Goal: Transaction & Acquisition: Purchase product/service

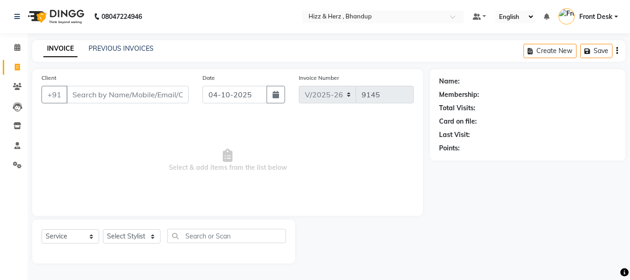
select select "629"
select select "service"
click at [148, 237] on select "Select Stylist Front Desk Gaurav Sharma HIZZ & HERZ 2 IRFAN AHMAD Jigna Goswami…" at bounding box center [132, 236] width 58 height 14
drag, startPoint x: 267, startPoint y: 163, endPoint x: 291, endPoint y: 217, distance: 58.7
click at [291, 217] on div "Client +91 Date 04-10-2025 Invoice Number V/2025 V/2025-26 9145 Select & add it…" at bounding box center [227, 166] width 405 height 194
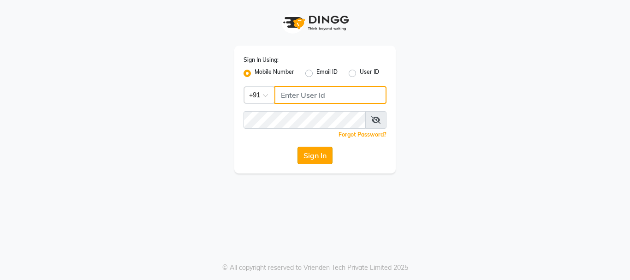
type input "9819816111"
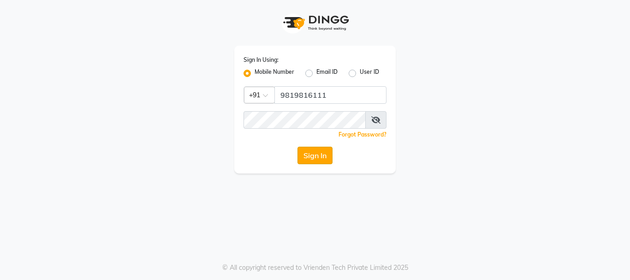
click at [327, 154] on button "Sign In" at bounding box center [315, 156] width 35 height 18
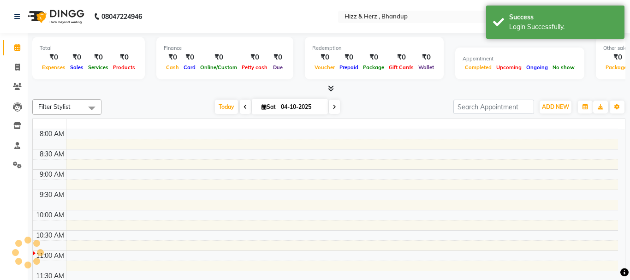
select select "en"
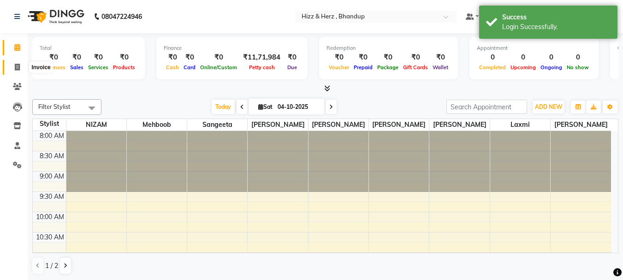
click at [18, 66] on icon at bounding box center [17, 67] width 5 height 7
select select "629"
select select "service"
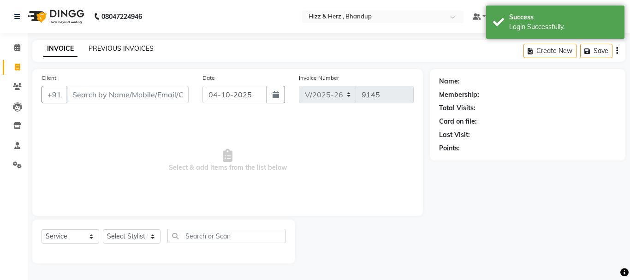
click at [144, 52] on link "PREVIOUS INVOICES" at bounding box center [121, 48] width 65 height 8
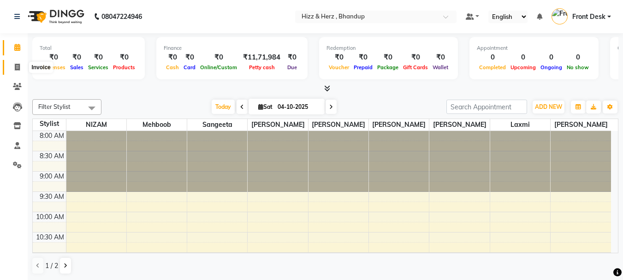
click at [18, 64] on icon at bounding box center [17, 67] width 5 height 7
select select "629"
select select "service"
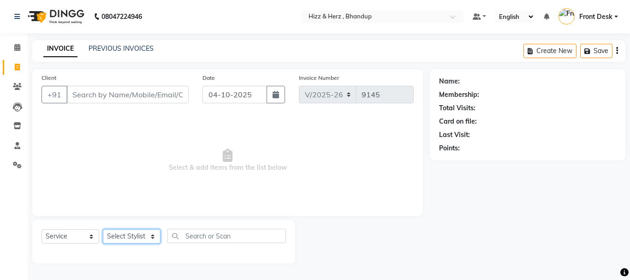
click at [144, 236] on select "Select Stylist Front Desk Gaurav Sharma HIZZ & HERZ 2 IRFAN AHMAD Jigna Goswami…" at bounding box center [132, 236] width 58 height 14
select select "26430"
click at [103, 229] on select "Select Stylist Front Desk Gaurav Sharma HIZZ & HERZ 2 IRFAN AHMAD Jigna Goswami…" at bounding box center [132, 236] width 58 height 14
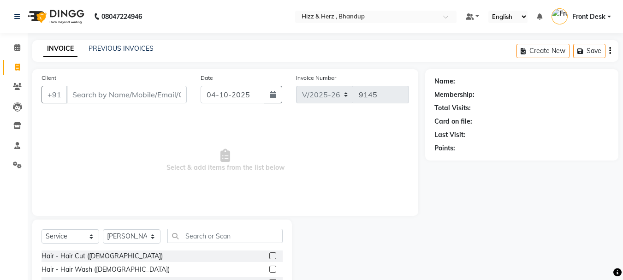
click at [270, 257] on label at bounding box center [273, 255] width 7 height 7
click at [270, 257] on input "checkbox" at bounding box center [273, 256] width 6 height 6
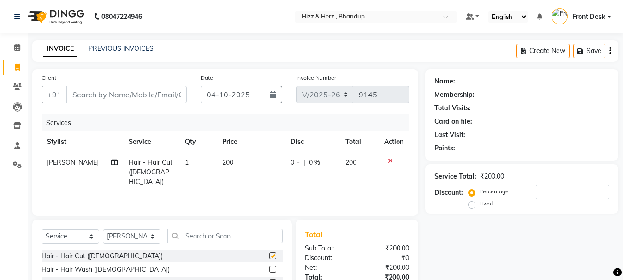
checkbox input "false"
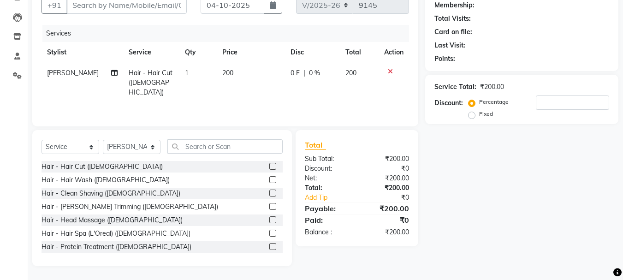
click at [270, 193] on label at bounding box center [273, 193] width 7 height 7
click at [270, 193] on input "checkbox" at bounding box center [273, 194] width 6 height 6
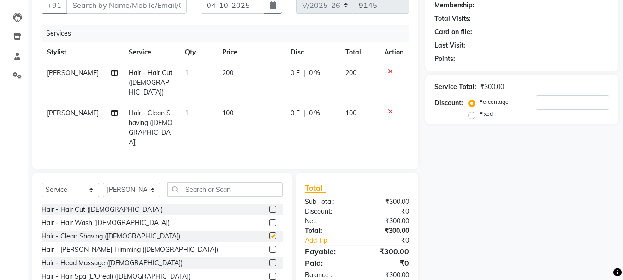
checkbox input "false"
click at [233, 182] on input "text" at bounding box center [225, 189] width 115 height 14
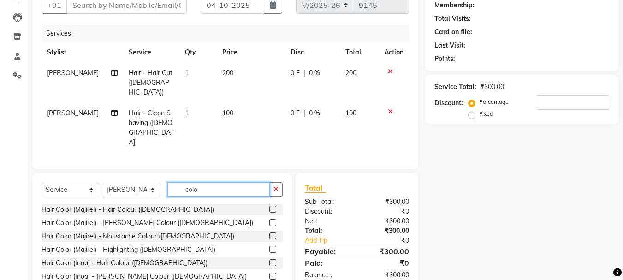
type input "colo"
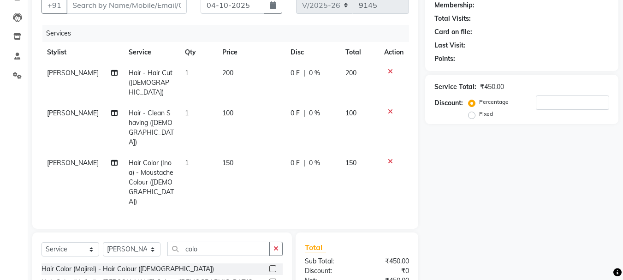
checkbox input "false"
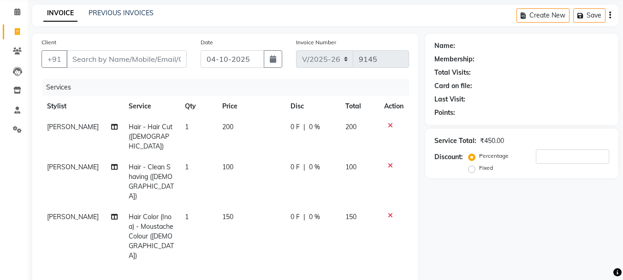
scroll to position [0, 0]
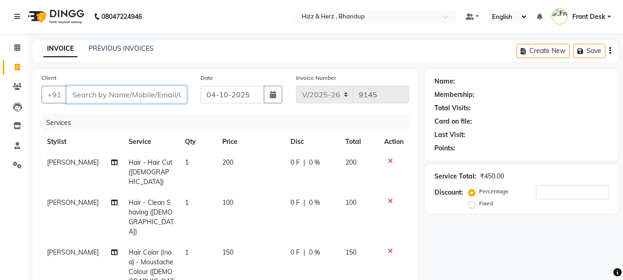
click at [154, 90] on input "Client" at bounding box center [126, 95] width 120 height 18
type input "c"
type input "0"
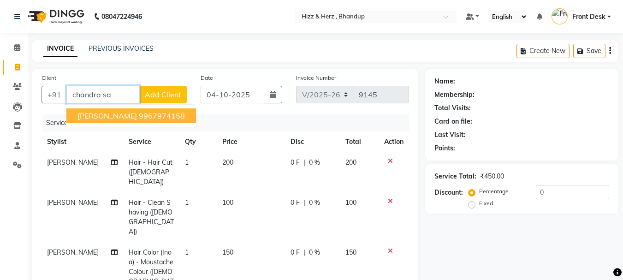
click at [190, 118] on button "mr.chandra salian 9967974158" at bounding box center [131, 115] width 130 height 15
type input "9967974158"
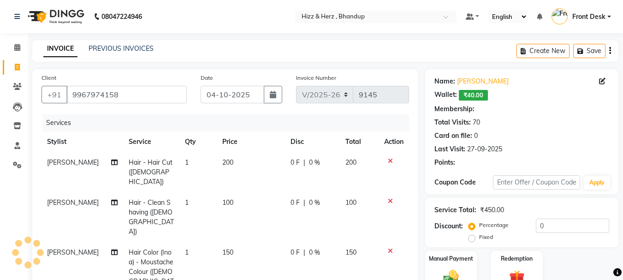
type input "20"
select select "1: Object"
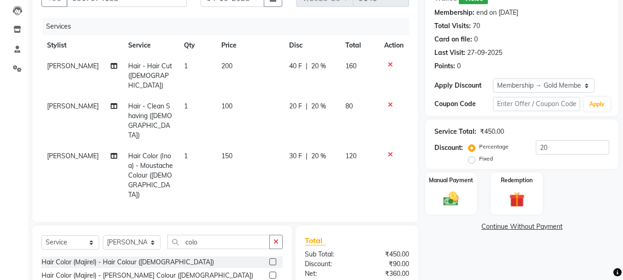
scroll to position [104, 0]
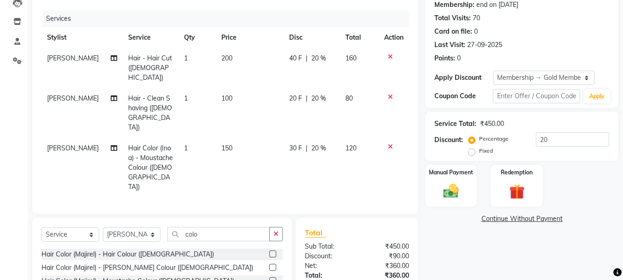
click at [389, 55] on icon at bounding box center [390, 57] width 5 height 6
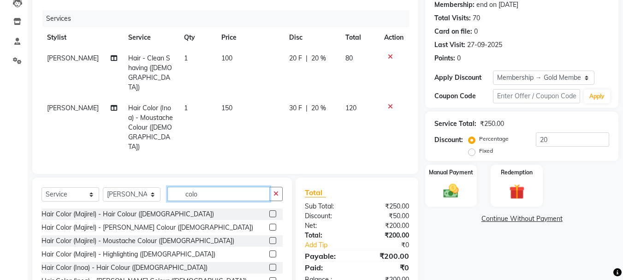
click at [227, 187] on input "colo" at bounding box center [219, 194] width 102 height 14
type input "c"
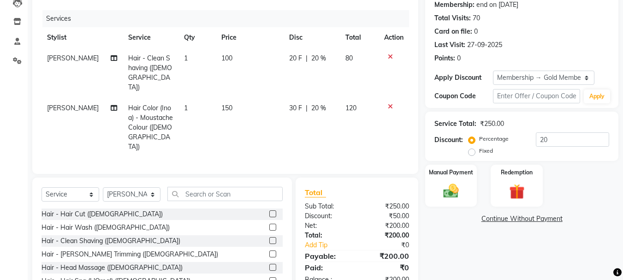
click at [270, 224] on label at bounding box center [273, 227] width 7 height 7
click at [270, 225] on input "checkbox" at bounding box center [273, 228] width 6 height 6
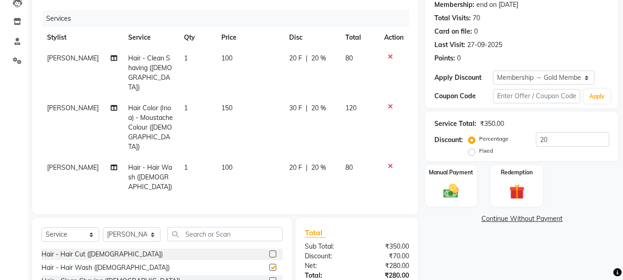
checkbox input "false"
click at [228, 163] on span "100" at bounding box center [227, 167] width 11 height 8
select select "26430"
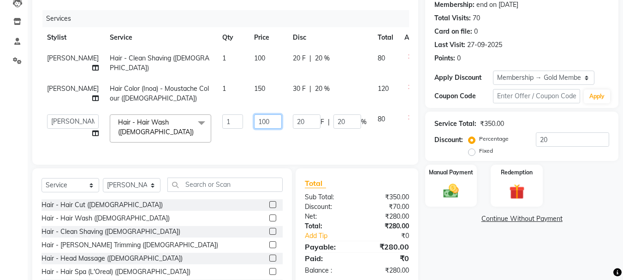
click at [255, 121] on input "100" at bounding box center [268, 121] width 28 height 14
type input "150"
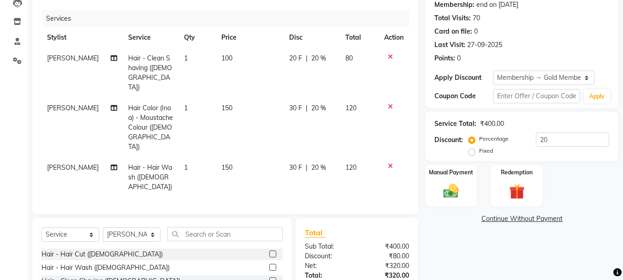
click at [266, 157] on td "150" at bounding box center [250, 177] width 68 height 40
select select "26430"
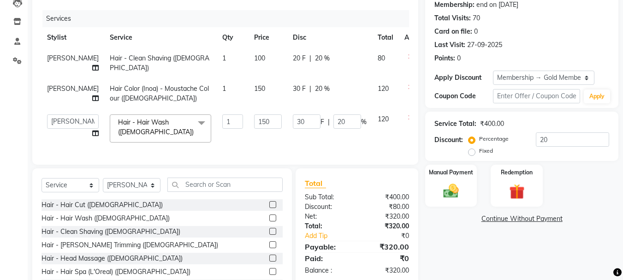
scroll to position [150, 0]
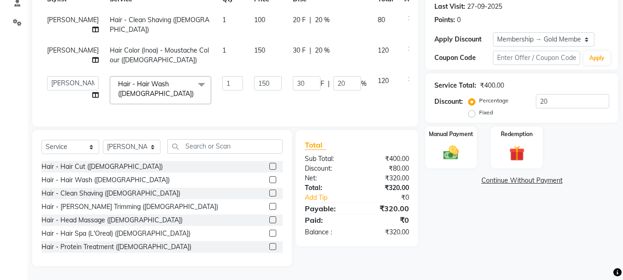
click at [467, 227] on div "Name: Mr.chandra Salian Wallet: ₹40.00 Membership: end on 23-03-2026 Total Visi…" at bounding box center [525, 97] width 200 height 340
click at [452, 149] on img at bounding box center [451, 153] width 26 height 18
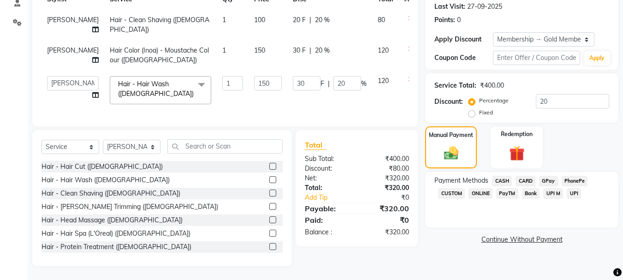
click at [526, 176] on span "CARD" at bounding box center [526, 181] width 20 height 11
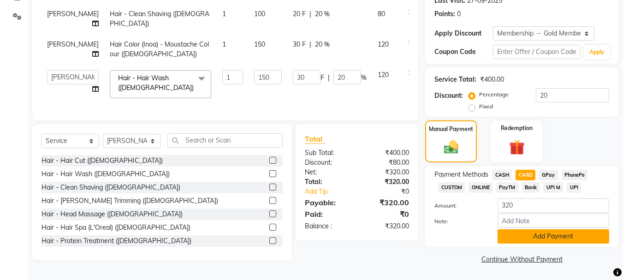
click at [554, 237] on button "Add Payment" at bounding box center [554, 236] width 112 height 14
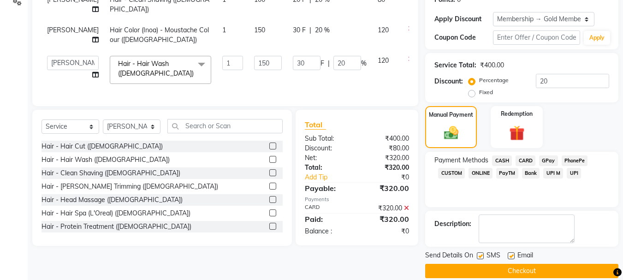
scroll to position [175, 0]
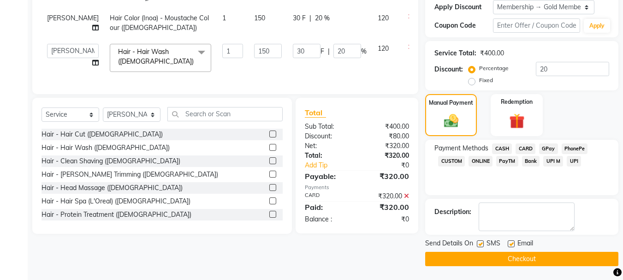
click at [545, 256] on button "Checkout" at bounding box center [521, 259] width 193 height 14
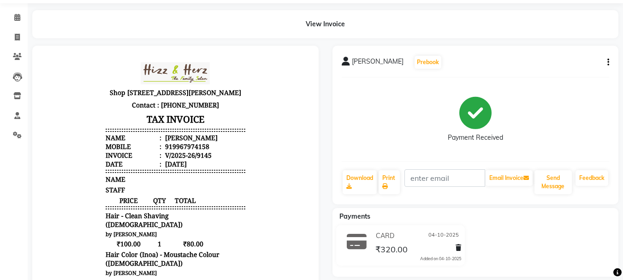
scroll to position [46, 0]
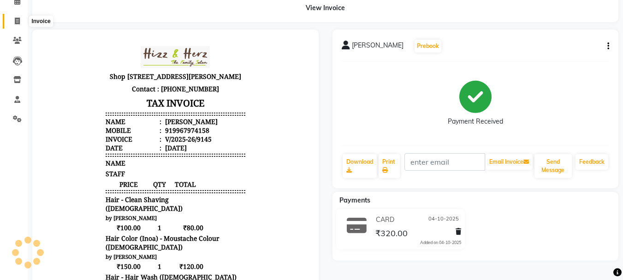
click at [16, 23] on icon at bounding box center [17, 21] width 5 height 7
select select "629"
select select "service"
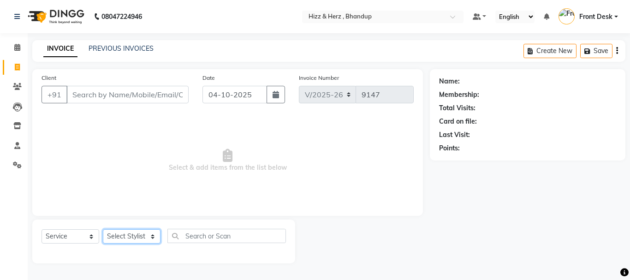
click at [135, 236] on select "Select Stylist Front Desk Gaurav Sharma HIZZ & HERZ 2 IRFAN AHMAD Jigna Goswami…" at bounding box center [132, 236] width 58 height 14
select select "33193"
click at [103, 229] on select "Select Stylist Front Desk Gaurav Sharma HIZZ & HERZ 2 IRFAN AHMAD Jigna Goswami…" at bounding box center [132, 236] width 58 height 14
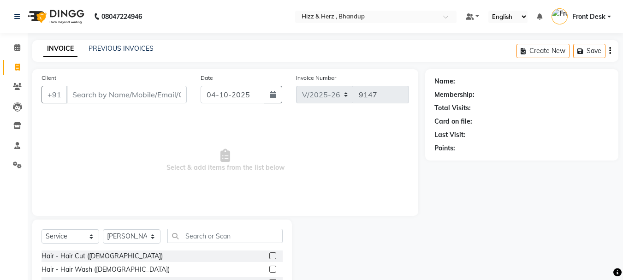
click at [270, 258] on label at bounding box center [273, 255] width 7 height 7
click at [270, 258] on input "checkbox" at bounding box center [273, 256] width 6 height 6
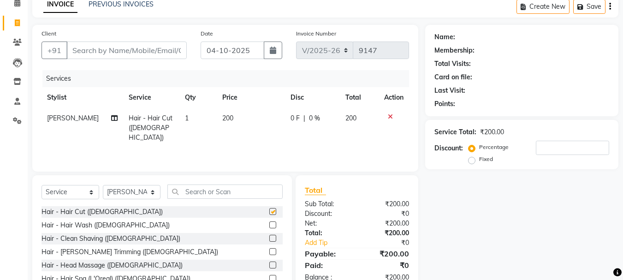
checkbox input "false"
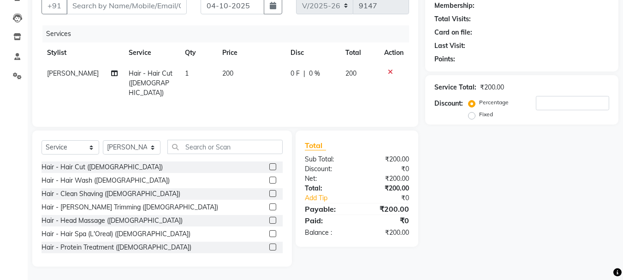
scroll to position [90, 0]
drag, startPoint x: 266, startPoint y: 206, endPoint x: 266, endPoint y: 198, distance: 7.4
click at [270, 205] on label at bounding box center [273, 206] width 7 height 7
click at [270, 205] on input "checkbox" at bounding box center [273, 207] width 6 height 6
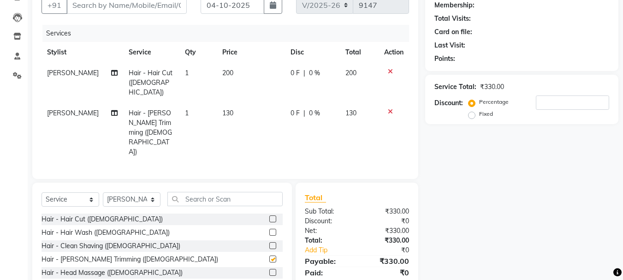
checkbox input "false"
click at [270, 229] on label at bounding box center [273, 232] width 7 height 7
click at [270, 230] on input "checkbox" at bounding box center [273, 233] width 6 height 6
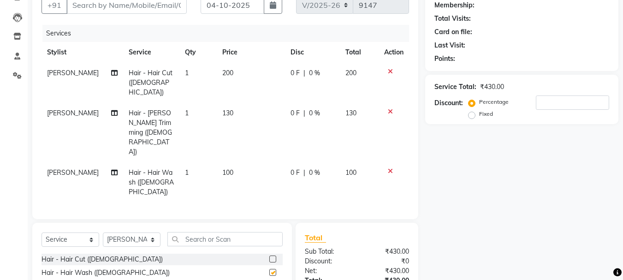
checkbox input "false"
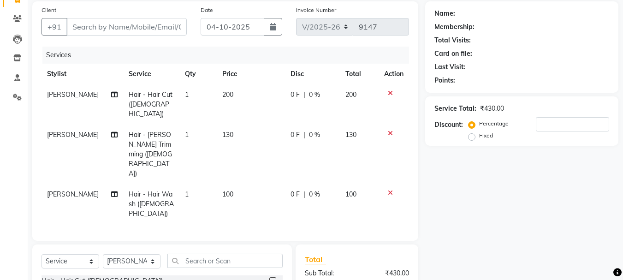
scroll to position [141, 0]
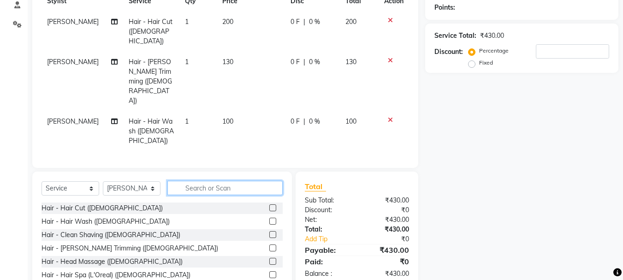
click at [227, 181] on input "text" at bounding box center [225, 188] width 115 height 14
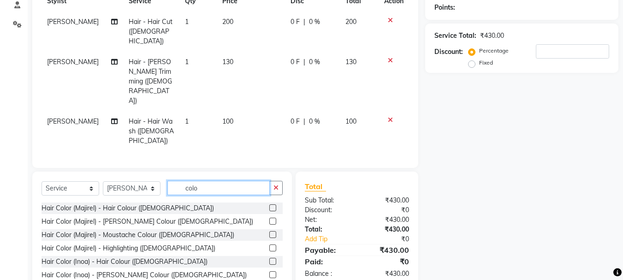
type input "colo"
click at [270, 258] on label at bounding box center [273, 261] width 7 height 7
click at [270, 259] on input "checkbox" at bounding box center [273, 262] width 6 height 6
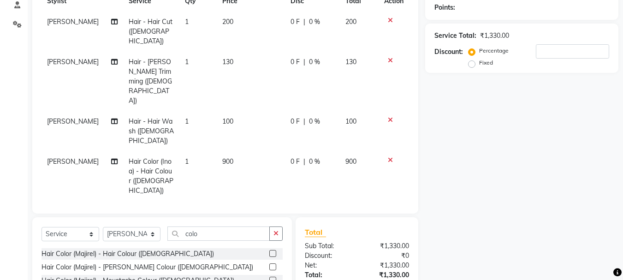
checkbox input "false"
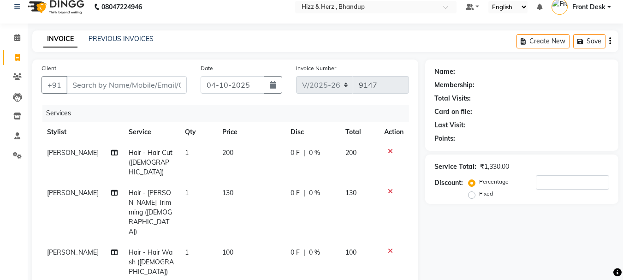
scroll to position [0, 0]
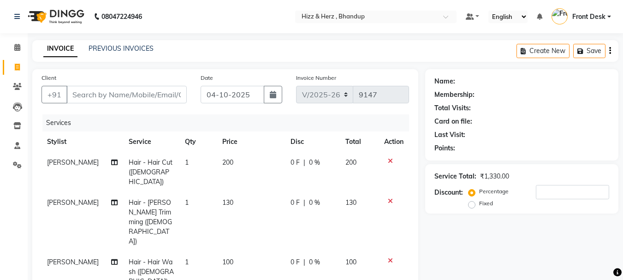
select select "33193"
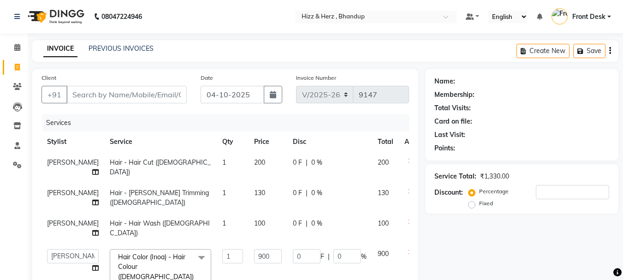
scroll to position [138, 0]
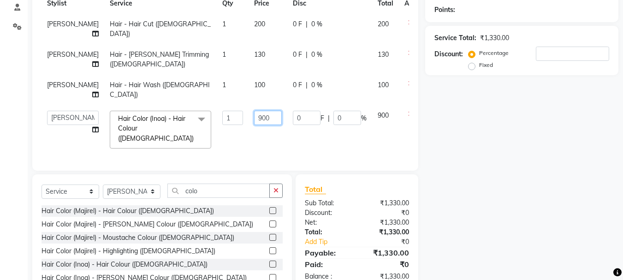
click at [254, 125] on input "900" at bounding box center [268, 118] width 28 height 14
type input "1000"
click at [252, 168] on div "Client +91 Date 04-10-2025 Invoice Number V/2025 V/2025-26 9147 Services Stylis…" at bounding box center [225, 51] width 386 height 240
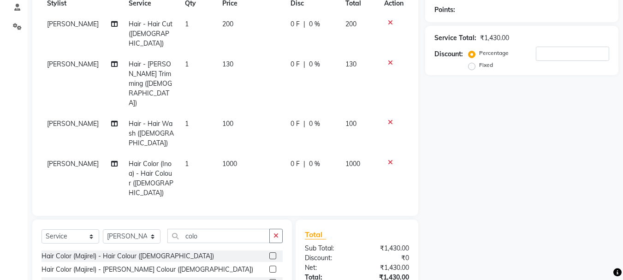
scroll to position [92, 0]
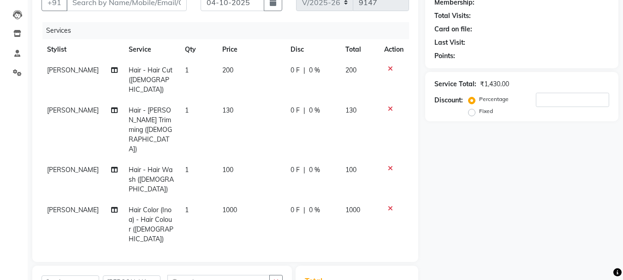
click at [226, 166] on span "100" at bounding box center [227, 170] width 11 height 8
select select "33193"
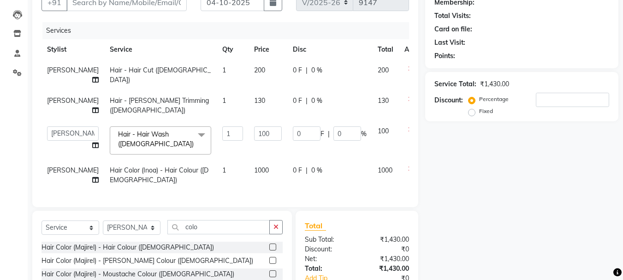
click at [249, 121] on td "130" at bounding box center [268, 105] width 39 height 30
select select "33193"
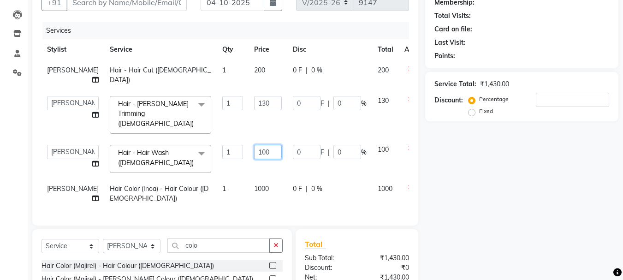
click at [254, 151] on input "100" at bounding box center [268, 152] width 28 height 14
type input "150"
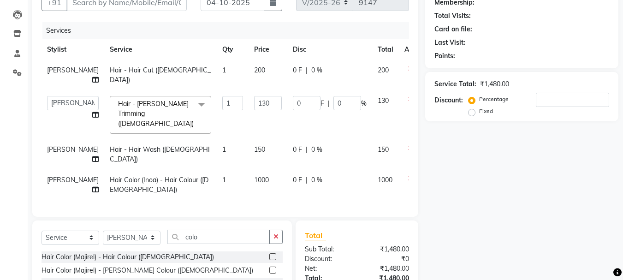
click at [258, 170] on td "150" at bounding box center [268, 154] width 39 height 30
select select "33193"
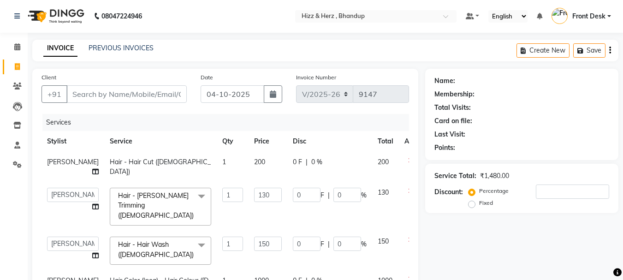
scroll to position [0, 0]
click at [160, 89] on input "Client" at bounding box center [126, 95] width 120 height 18
type input "j"
type input "0"
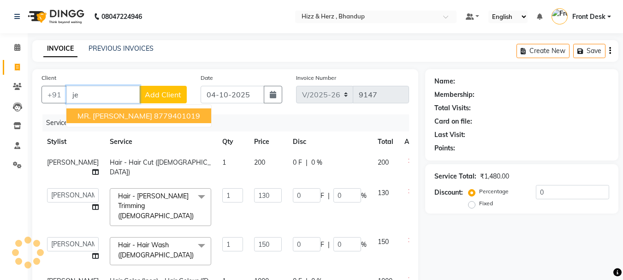
type input "j"
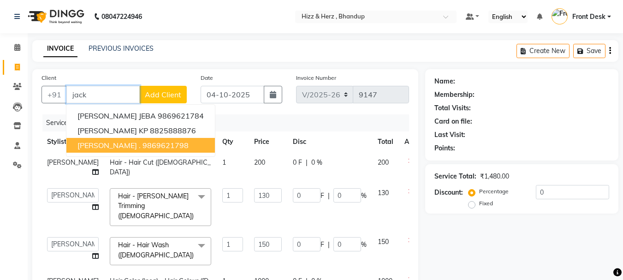
click at [179, 150] on button "MR.JACKSON . 9869621798" at bounding box center [140, 145] width 149 height 15
type input "9869621798"
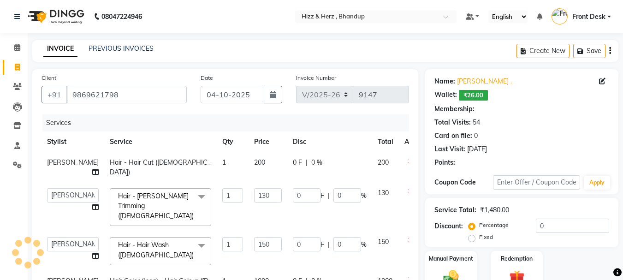
type input "26"
type input "20"
type input "30"
type input "20"
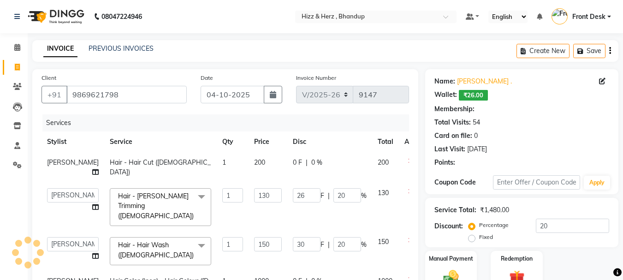
select select "1: Object"
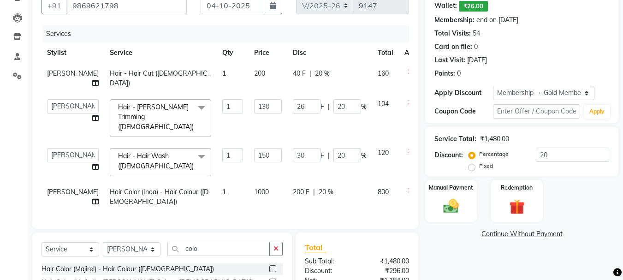
scroll to position [138, 0]
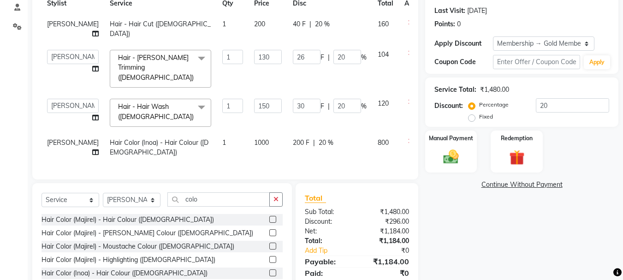
click at [477, 221] on div "Name: Mr.jackson . Wallet: ₹26.00 Membership: end on 31-01-2026 Total Visits: 5…" at bounding box center [525, 125] width 200 height 389
click at [449, 166] on img at bounding box center [451, 157] width 26 height 18
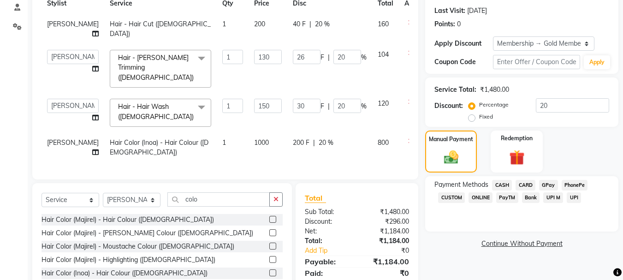
click at [543, 185] on span "GPay" at bounding box center [548, 185] width 19 height 11
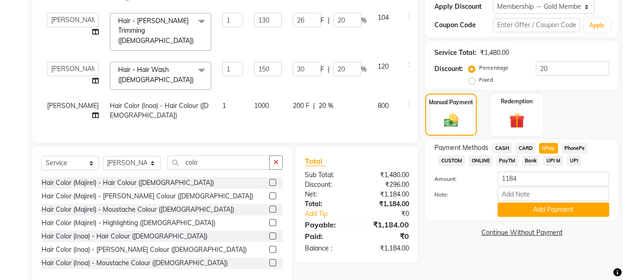
scroll to position [208, 0]
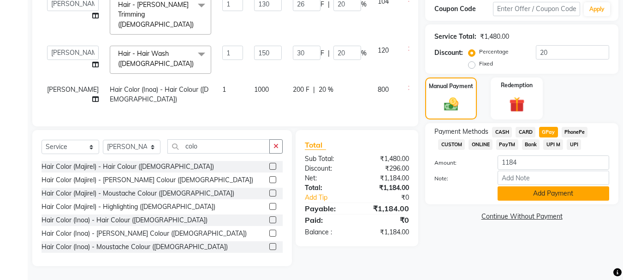
click at [548, 186] on button "Add Payment" at bounding box center [554, 193] width 112 height 14
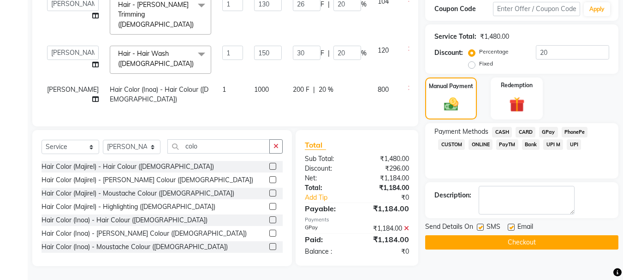
click at [533, 235] on button "Checkout" at bounding box center [521, 242] width 193 height 14
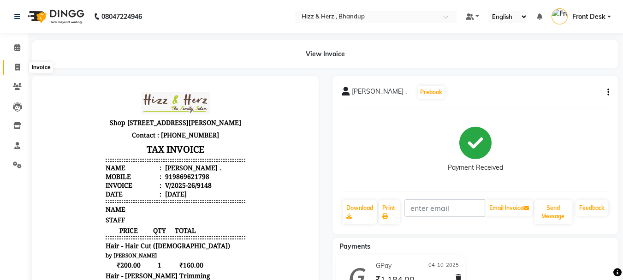
click at [16, 69] on icon at bounding box center [17, 67] width 5 height 7
select select "service"
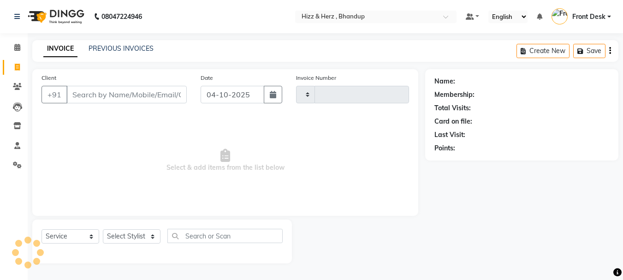
type input "9149"
select select "629"
click at [149, 233] on select "Select Stylist" at bounding box center [132, 236] width 58 height 14
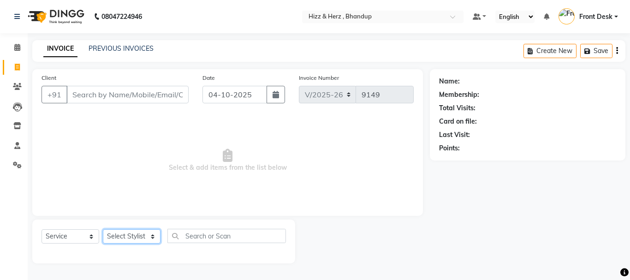
select select "9145"
click at [103, 229] on select "Select Stylist Front Desk Gaurav Sharma HIZZ & HERZ 2 IRFAN AHMAD Jigna Goswami…" at bounding box center [132, 236] width 58 height 14
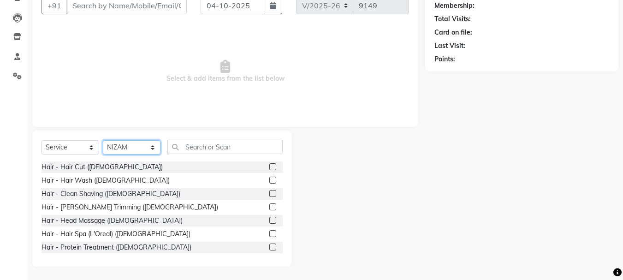
scroll to position [90, 0]
click at [163, 10] on input "Client" at bounding box center [126, 5] width 120 height 18
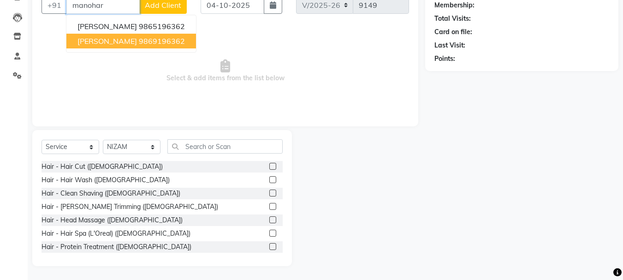
click at [137, 39] on span "MRS.RASHMI MANOHAR" at bounding box center [108, 40] width 60 height 9
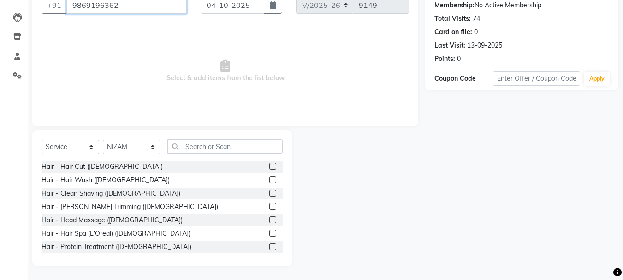
click at [174, 8] on input "9869196362" at bounding box center [126, 5] width 120 height 18
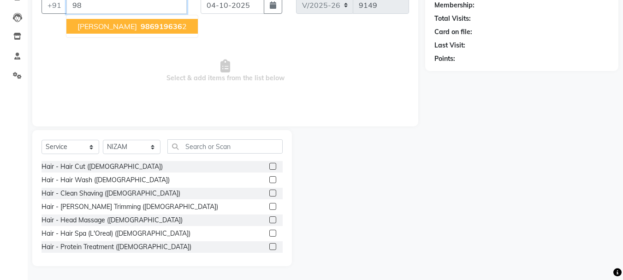
type input "9"
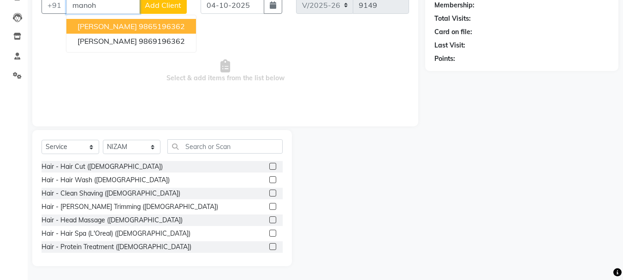
click at [183, 22] on ngb-highlight "9865196362" at bounding box center [162, 26] width 46 height 9
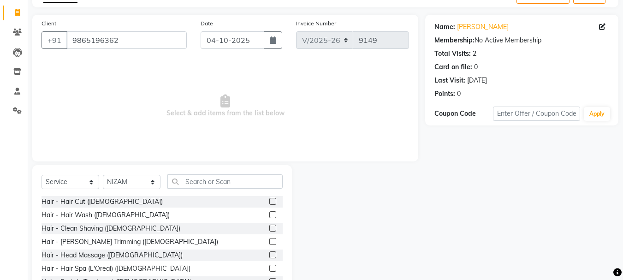
scroll to position [0, 0]
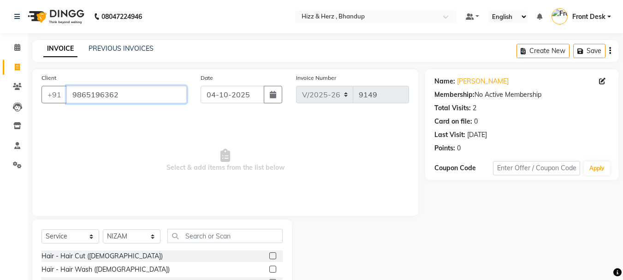
click at [149, 91] on input "9865196362" at bounding box center [126, 95] width 120 height 18
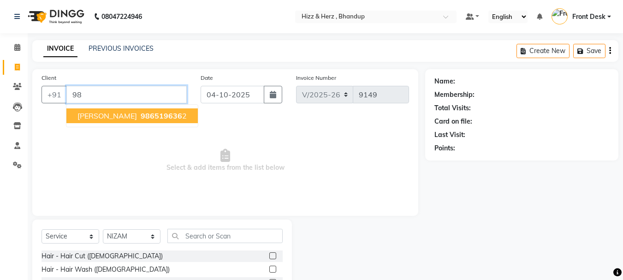
type input "9"
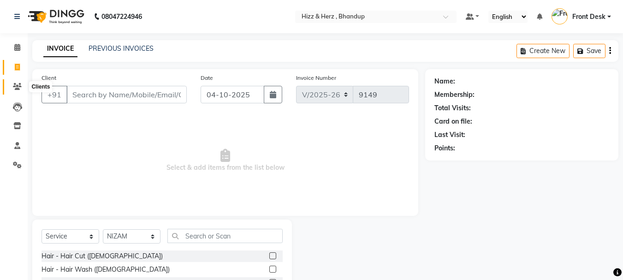
click at [17, 87] on icon at bounding box center [17, 86] width 9 height 7
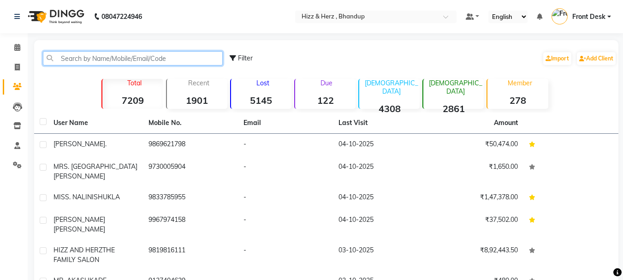
click at [170, 52] on input "text" at bounding box center [133, 58] width 180 height 14
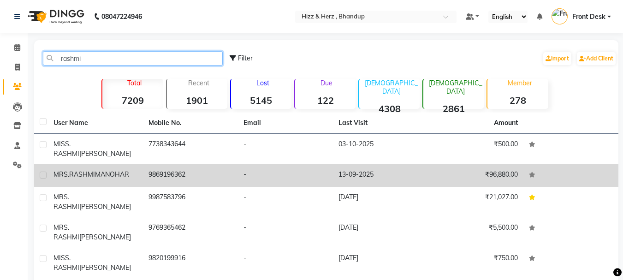
type input "rashmi"
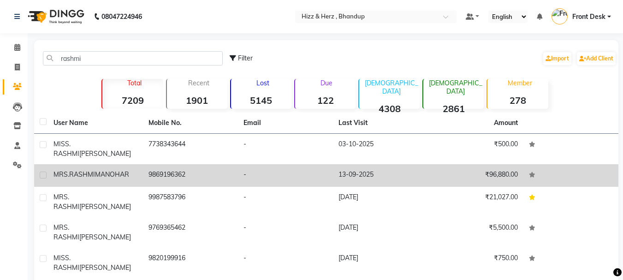
click at [213, 169] on td "9869196362" at bounding box center [190, 175] width 95 height 23
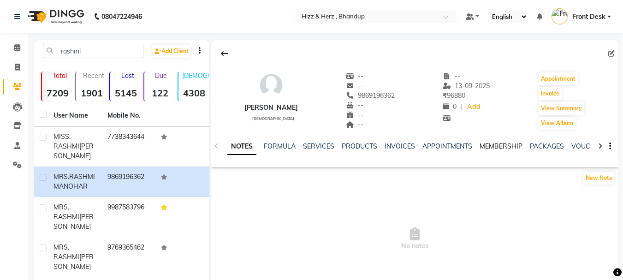
click at [494, 145] on link "MEMBERSHIP" at bounding box center [501, 146] width 43 height 8
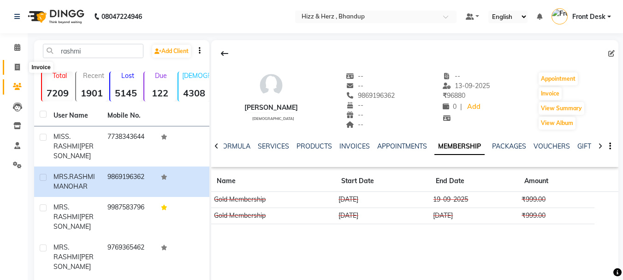
click at [19, 65] on icon at bounding box center [17, 67] width 5 height 7
select select "629"
select select "service"
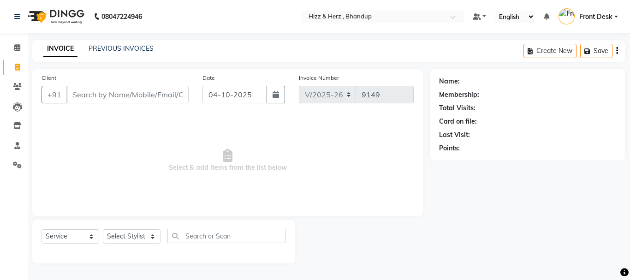
click at [138, 94] on input "Client" at bounding box center [127, 95] width 122 height 18
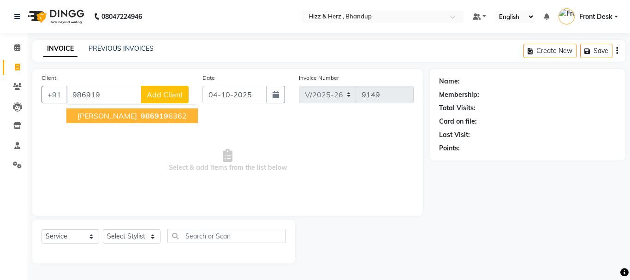
click at [168, 115] on span "986919" at bounding box center [155, 115] width 28 height 9
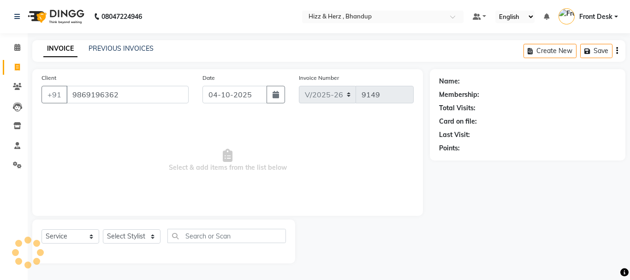
type input "9869196362"
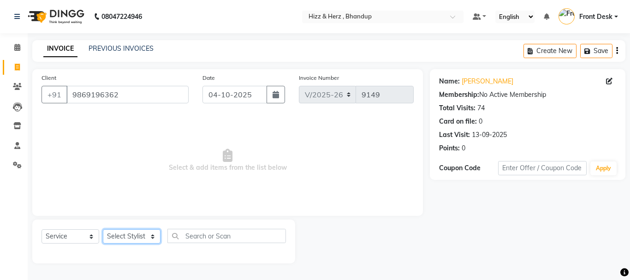
click at [136, 235] on select "Select Stylist Front Desk Gaurav Sharma HIZZ & HERZ 2 IRFAN AHMAD Jigna Goswami…" at bounding box center [132, 236] width 58 height 14
select select "9143"
click at [103, 229] on select "Select Stylist Front Desk Gaurav Sharma HIZZ & HERZ 2 IRFAN AHMAD Jigna Goswami…" at bounding box center [132, 236] width 58 height 14
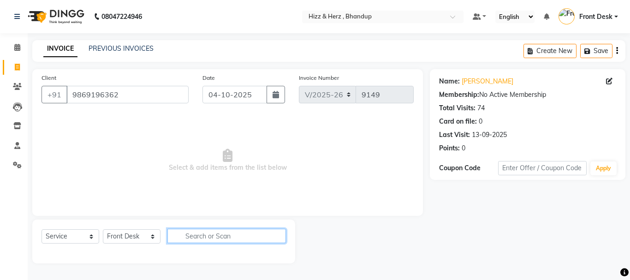
click at [185, 238] on input "text" at bounding box center [227, 236] width 119 height 14
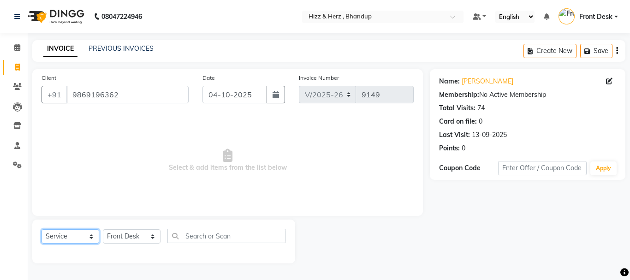
click at [84, 240] on select "Select Service Product Membership Package Voucher Prepaid Gift Card" at bounding box center [71, 236] width 58 height 14
click at [42, 229] on select "Select Service Product Membership Package Voucher Prepaid Gift Card" at bounding box center [71, 236] width 58 height 14
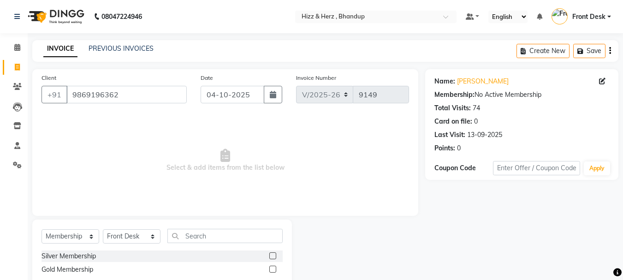
click at [271, 270] on label at bounding box center [273, 269] width 7 height 7
click at [271, 270] on input "checkbox" at bounding box center [273, 270] width 6 height 6
select select "select"
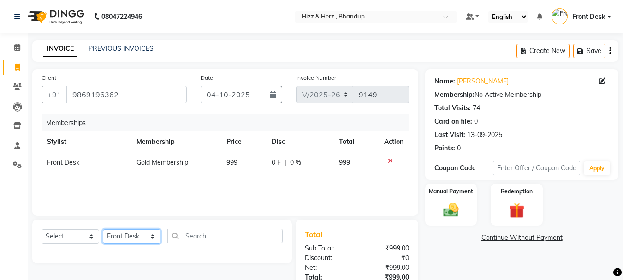
click at [128, 236] on select "Select Stylist Front Desk Gaurav Sharma HIZZ & HERZ 2 IRFAN AHMAD Jigna Goswami…" at bounding box center [132, 236] width 58 height 14
select select "9145"
click at [103, 229] on select "Select Stylist Front Desk Gaurav Sharma HIZZ & HERZ 2 IRFAN AHMAD Jigna Goswami…" at bounding box center [132, 236] width 58 height 14
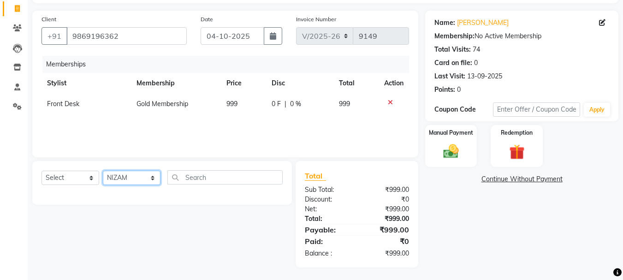
scroll to position [60, 0]
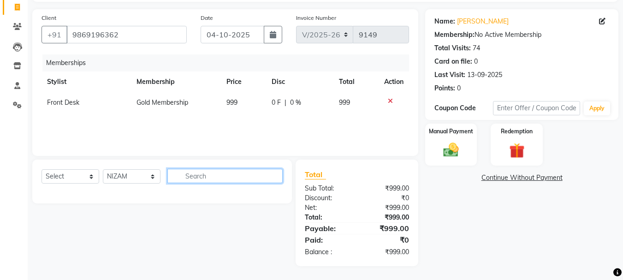
click at [228, 180] on input "text" at bounding box center [225, 176] width 115 height 14
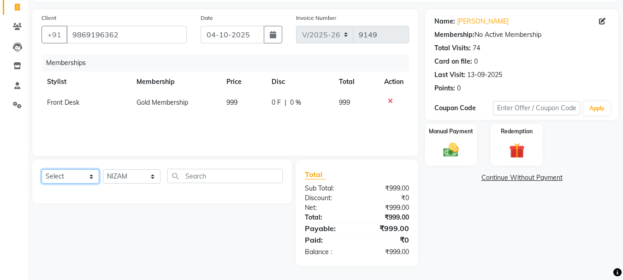
click at [90, 177] on select "Select Service Product Package Voucher Prepaid Gift Card" at bounding box center [71, 176] width 58 height 14
select select "service"
click at [42, 169] on select "Select Service Product Package Voucher Prepaid Gift Card" at bounding box center [71, 176] width 58 height 14
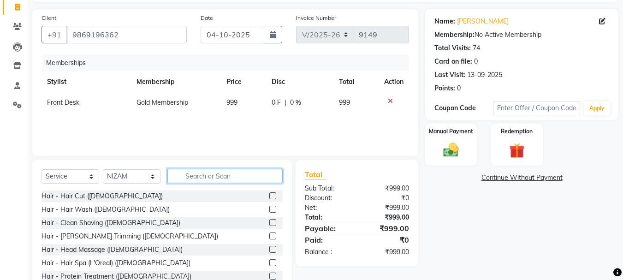
click at [207, 174] on input "text" at bounding box center [225, 176] width 115 height 14
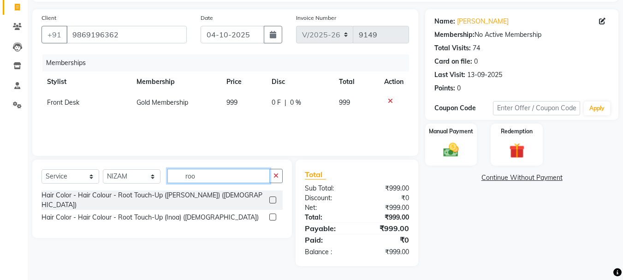
type input "roo"
click at [271, 214] on label at bounding box center [273, 217] width 7 height 7
click at [271, 215] on input "checkbox" at bounding box center [273, 218] width 6 height 6
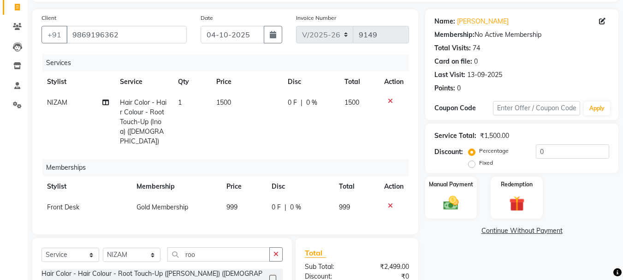
checkbox input "false"
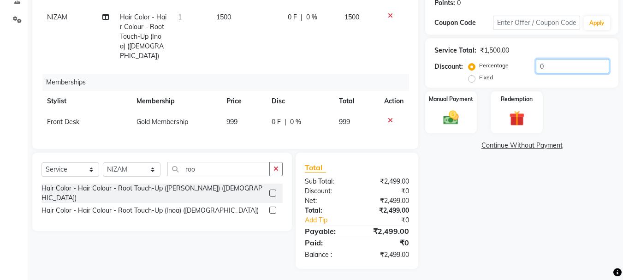
click at [566, 66] on input "0" at bounding box center [572, 66] width 73 height 14
type input "20"
click at [450, 115] on img at bounding box center [451, 117] width 26 height 18
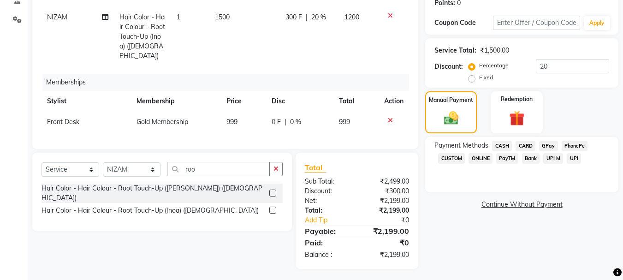
click at [518, 145] on span "CARD" at bounding box center [526, 146] width 20 height 11
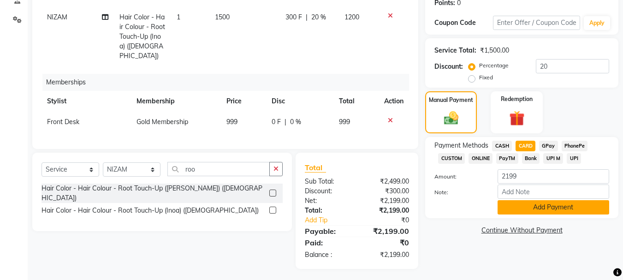
click at [559, 210] on button "Add Payment" at bounding box center [554, 207] width 112 height 14
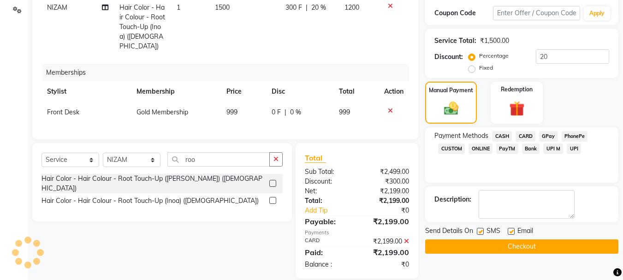
scroll to position [165, 0]
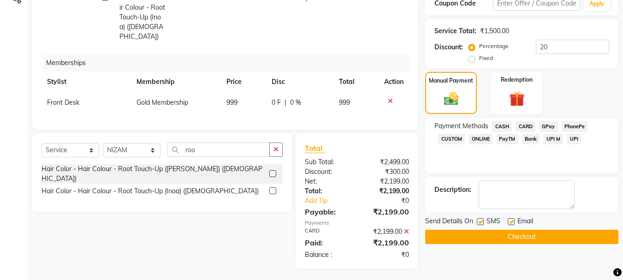
click at [540, 237] on button "Checkout" at bounding box center [521, 237] width 193 height 14
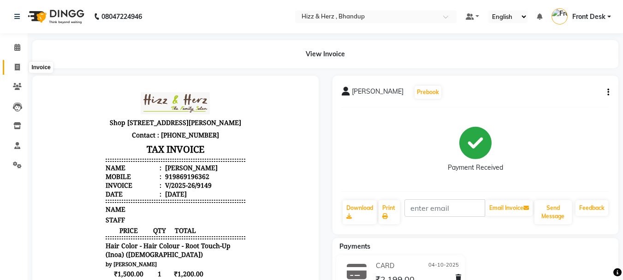
click at [17, 64] on icon at bounding box center [17, 67] width 5 height 7
select select "service"
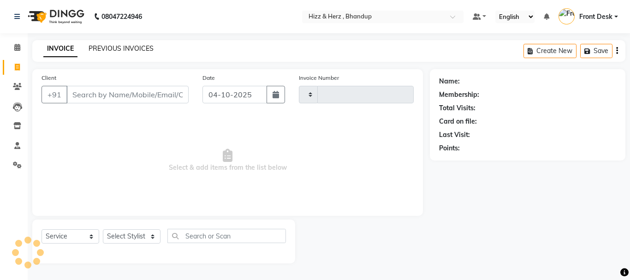
type input "9150"
select select "629"
click at [132, 52] on link "PREVIOUS INVOICES" at bounding box center [121, 48] width 65 height 8
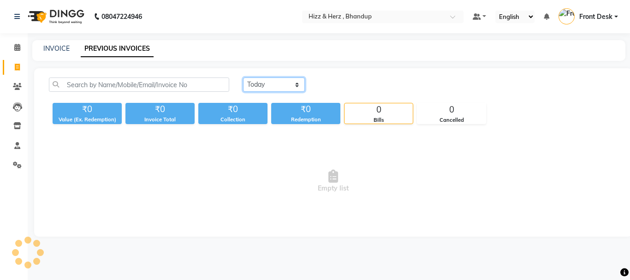
click at [265, 85] on select "Today Yesterday Custom Range" at bounding box center [274, 85] width 62 height 14
select select "yesterday"
click at [243, 78] on select "Today Yesterday Custom Range" at bounding box center [274, 85] width 62 height 14
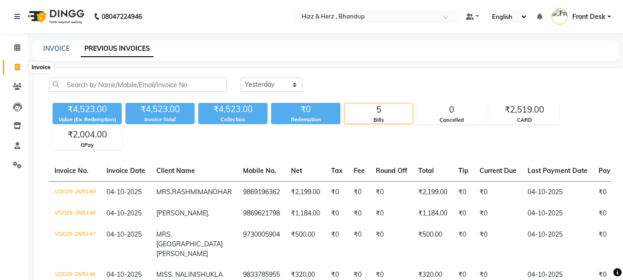
click at [18, 67] on icon at bounding box center [17, 67] width 5 height 7
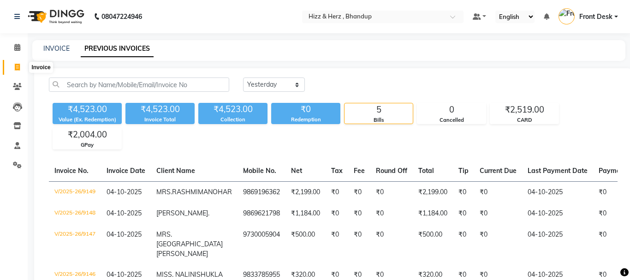
select select "629"
select select "service"
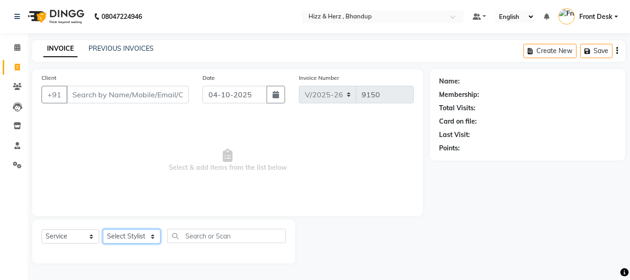
click at [137, 236] on select "Select Stylist Front Desk Gaurav Sharma HIZZ & HERZ 2 IRFAN AHMAD Jigna Goswami…" at bounding box center [132, 236] width 58 height 14
select select "9149"
click at [103, 229] on select "Select Stylist Front Desk Gaurav Sharma HIZZ & HERZ 2 IRFAN AHMAD Jigna Goswami…" at bounding box center [132, 236] width 58 height 14
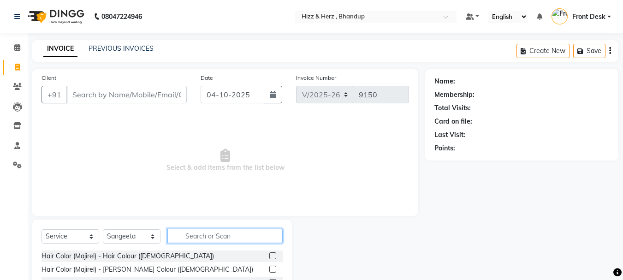
click at [225, 242] on input "text" at bounding box center [225, 236] width 115 height 14
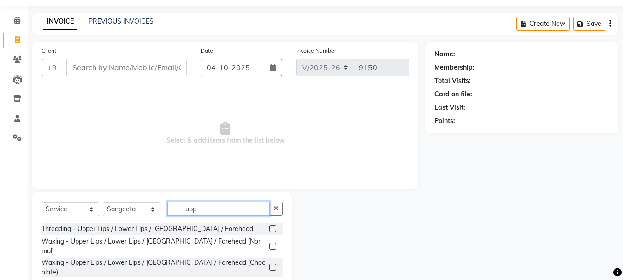
scroll to position [51, 0]
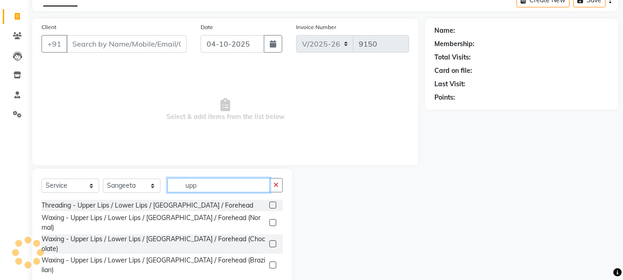
type input "upp"
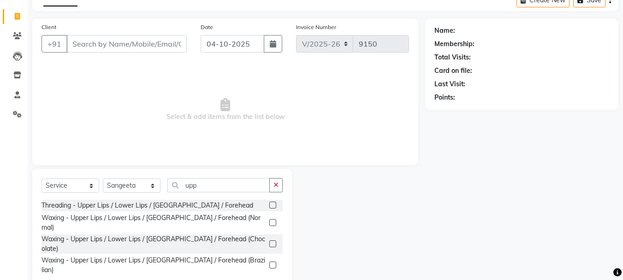
click at [273, 262] on label at bounding box center [273, 265] width 7 height 7
click at [273, 263] on input "checkbox" at bounding box center [273, 266] width 6 height 6
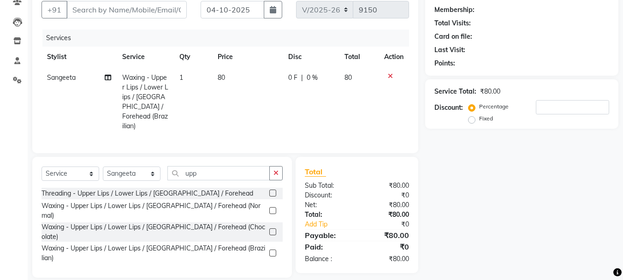
scroll to position [89, 0]
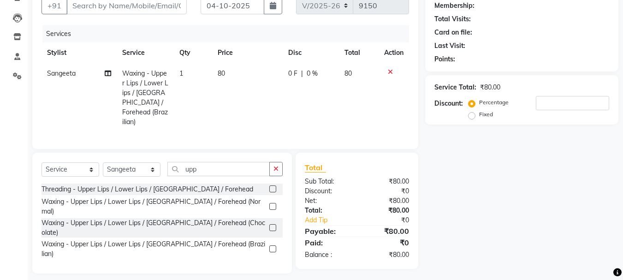
click at [273, 246] on label at bounding box center [273, 249] width 7 height 7
click at [273, 246] on input "checkbox" at bounding box center [273, 249] width 6 height 6
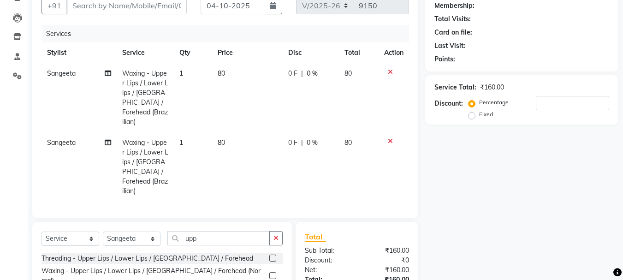
scroll to position [0, 0]
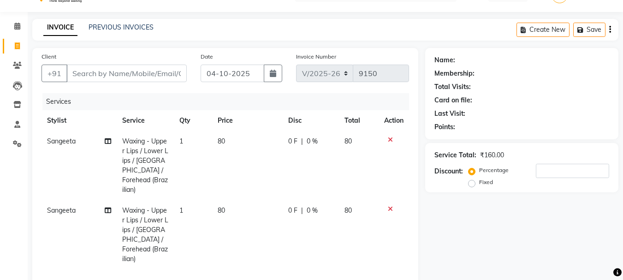
checkbox input "false"
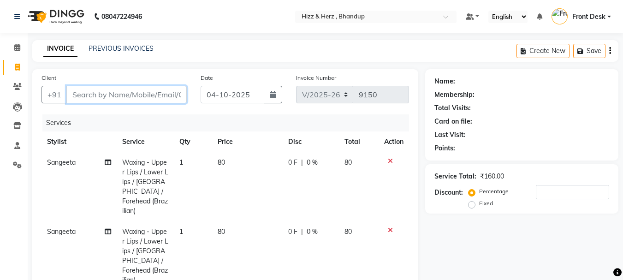
click at [177, 93] on input "Client" at bounding box center [126, 95] width 120 height 18
type input "6"
type input "0"
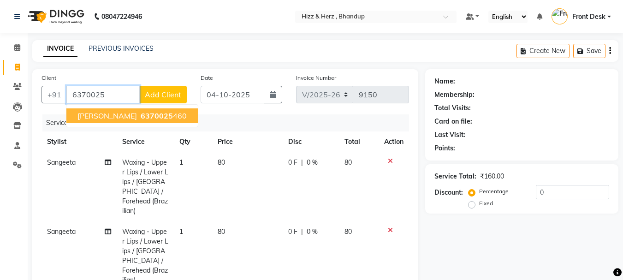
click at [173, 119] on span "6370025" at bounding box center [157, 115] width 32 height 9
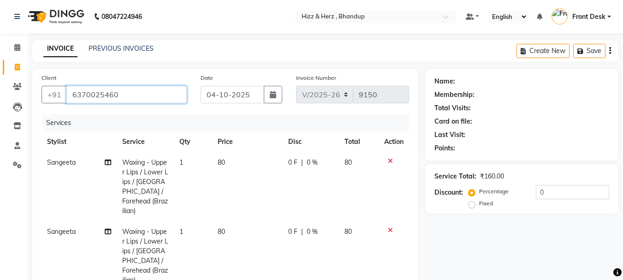
type input "6370025460"
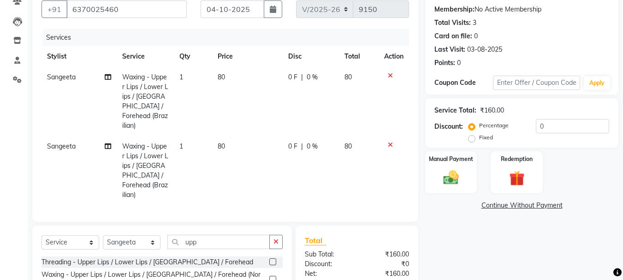
scroll to position [138, 0]
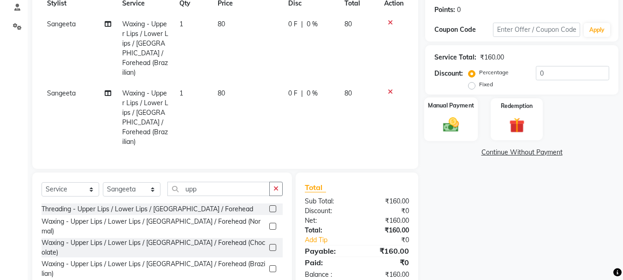
click at [449, 128] on img at bounding box center [451, 124] width 26 height 18
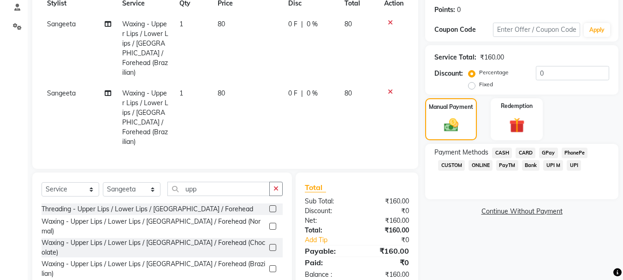
click at [544, 148] on span "GPay" at bounding box center [548, 153] width 19 height 11
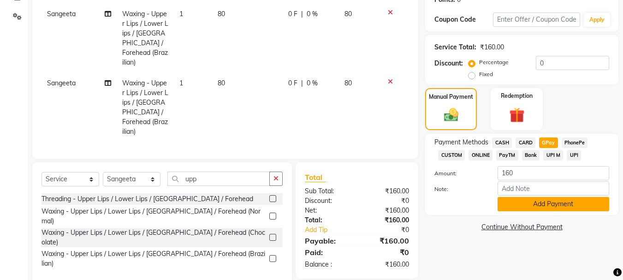
click at [538, 200] on button "Add Payment" at bounding box center [554, 204] width 112 height 14
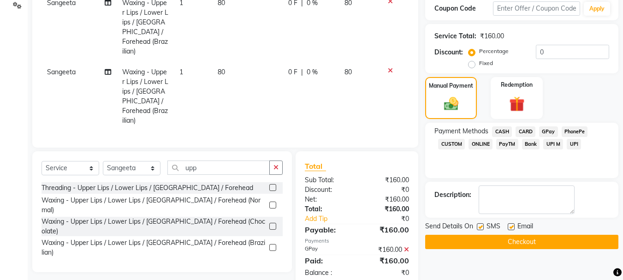
scroll to position [168, 0]
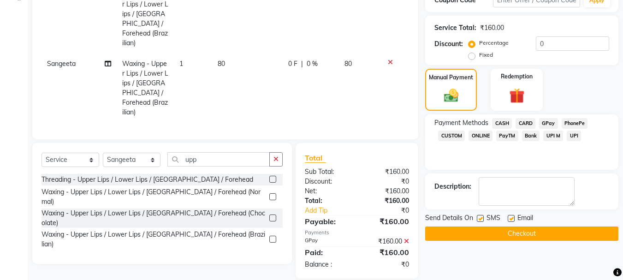
click at [554, 228] on button "Checkout" at bounding box center [521, 234] width 193 height 14
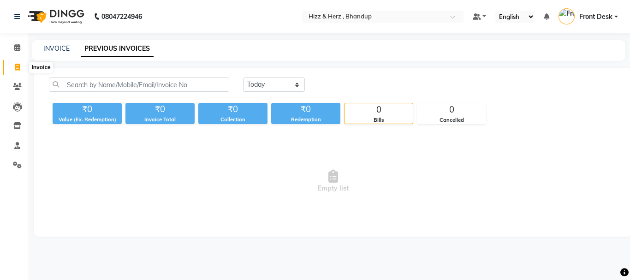
click at [17, 67] on icon at bounding box center [17, 67] width 5 height 7
select select "service"
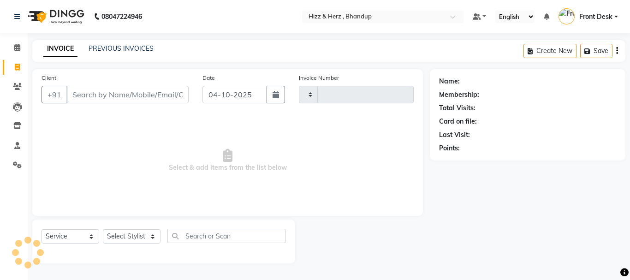
type input "9146"
select select "629"
click at [146, 234] on select "Select Stylist Front Desk [PERSON_NAME] HIZZ & HERZ 2 [PERSON_NAME] [PERSON_NAM…" at bounding box center [132, 236] width 58 height 14
select select "9146"
click at [103, 229] on select "Select Stylist Front Desk Gaurav Sharma HIZZ & HERZ 2 IRFAN AHMAD Jigna Goswami…" at bounding box center [132, 236] width 58 height 14
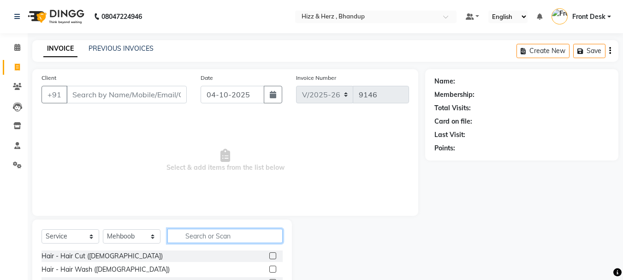
click at [239, 235] on input "text" at bounding box center [225, 236] width 115 height 14
type input "blo"
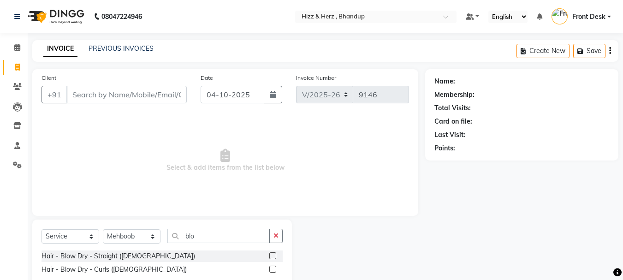
click at [271, 257] on label at bounding box center [273, 255] width 7 height 7
click at [271, 257] on input "checkbox" at bounding box center [273, 256] width 6 height 6
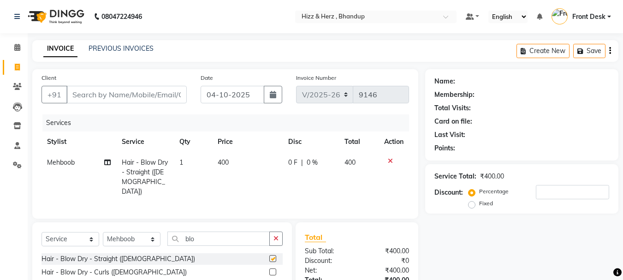
checkbox input "false"
click at [172, 98] on input "Client" at bounding box center [126, 95] width 120 height 18
type input "n"
type input "0"
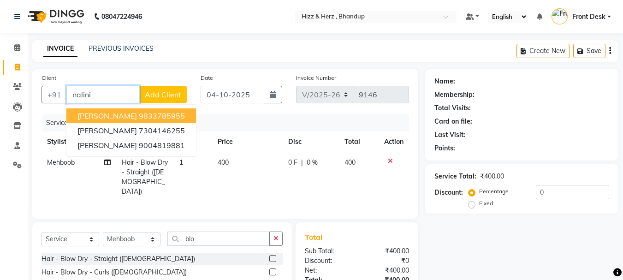
click at [182, 119] on ngb-highlight "9833785955" at bounding box center [162, 115] width 46 height 9
type input "9833785955"
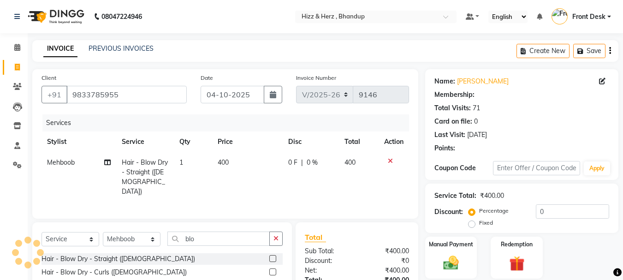
type input "20"
select select "1: Object"
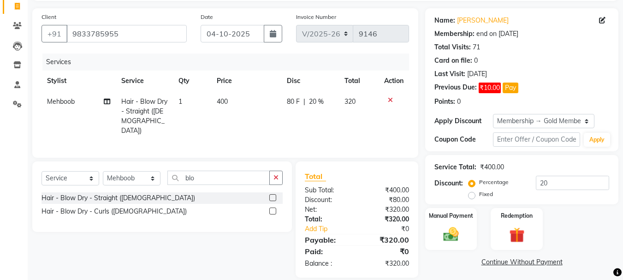
scroll to position [70, 0]
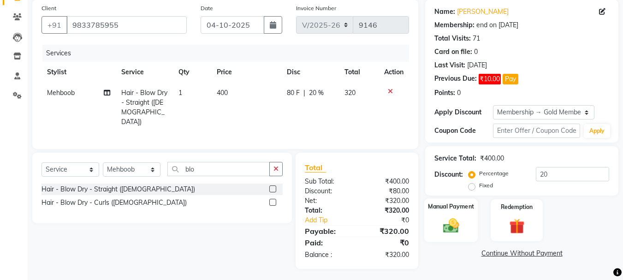
click at [452, 223] on img at bounding box center [451, 225] width 26 height 18
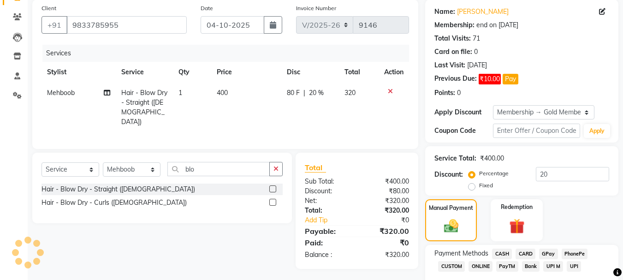
click at [550, 251] on span "GPay" at bounding box center [548, 254] width 19 height 11
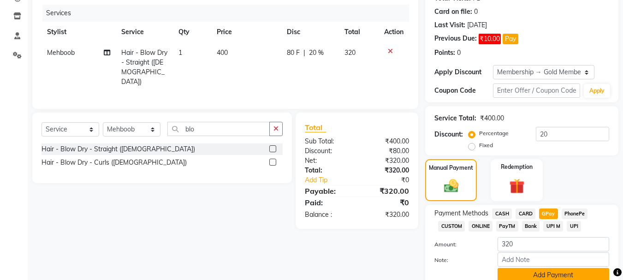
scroll to position [149, 0]
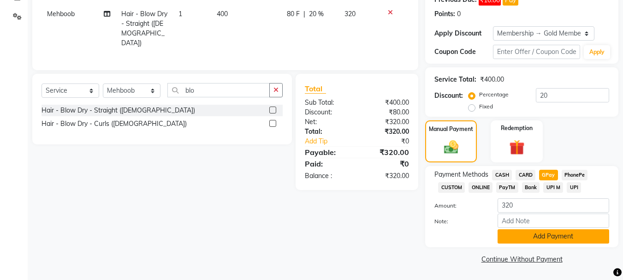
click at [551, 234] on button "Add Payment" at bounding box center [554, 236] width 112 height 14
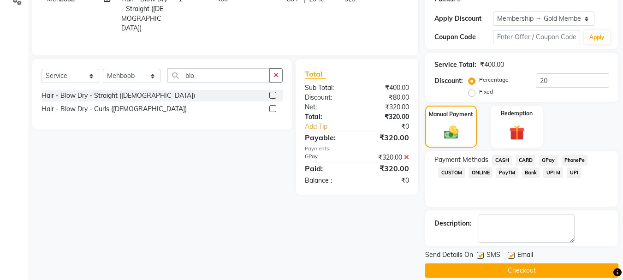
scroll to position [175, 0]
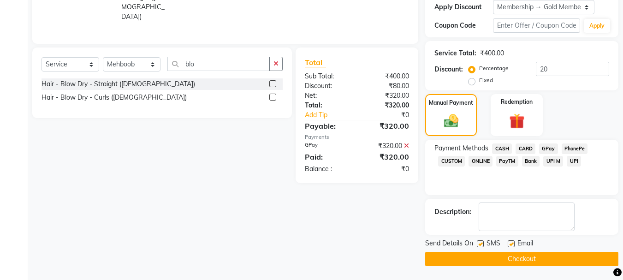
click at [543, 256] on button "Checkout" at bounding box center [521, 259] width 193 height 14
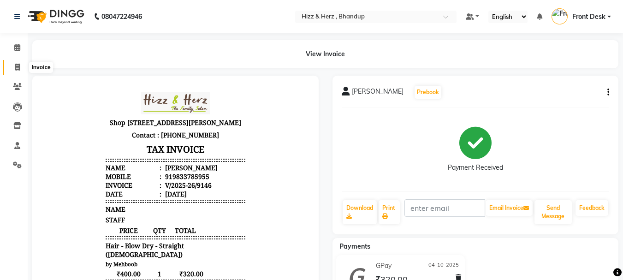
click at [17, 66] on icon at bounding box center [17, 67] width 5 height 7
select select "629"
select select "service"
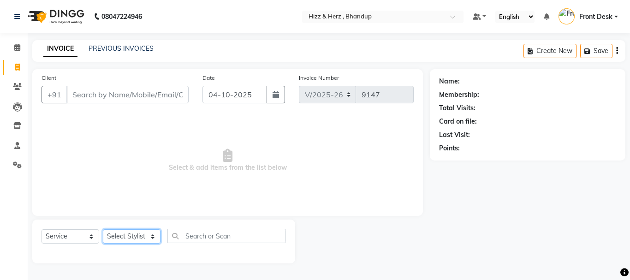
click at [144, 236] on select "Select Stylist Front Desk Gaurav Sharma HIZZ & HERZ 2 IRFAN AHMAD Jigna Goswami…" at bounding box center [132, 236] width 58 height 14
select select "24395"
click at [103, 229] on select "Select Stylist Front Desk Gaurav Sharma HIZZ & HERZ 2 IRFAN AHMAD Jigna Goswami…" at bounding box center [132, 236] width 58 height 14
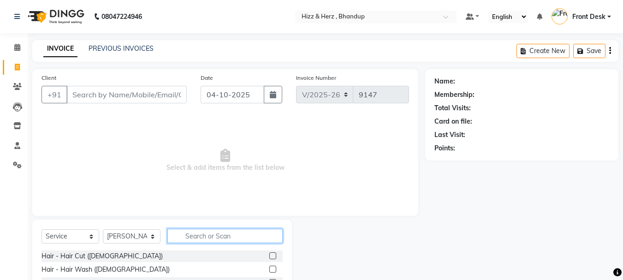
click at [224, 233] on input "text" at bounding box center [225, 236] width 115 height 14
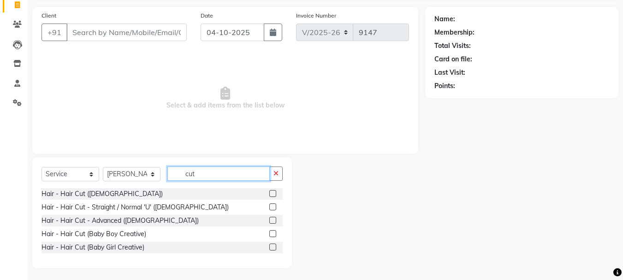
scroll to position [64, 0]
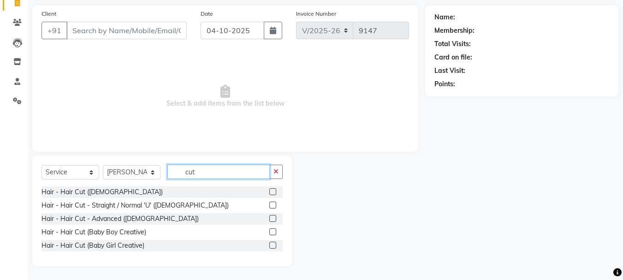
type input "cut"
click at [275, 219] on label at bounding box center [273, 218] width 7 height 7
click at [275, 219] on input "checkbox" at bounding box center [273, 219] width 6 height 6
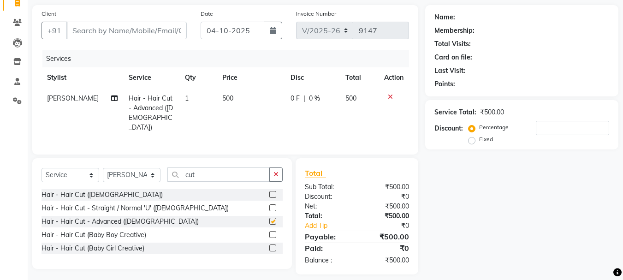
checkbox input "false"
click at [170, 32] on input "Client" at bounding box center [126, 31] width 120 height 18
click at [169, 32] on input "Client" at bounding box center [126, 31] width 120 height 18
type input "9"
type input "0"
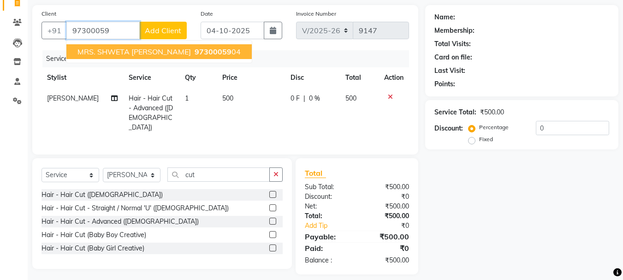
click at [195, 54] on span "97300059" at bounding box center [213, 51] width 37 height 9
type input "9730005904"
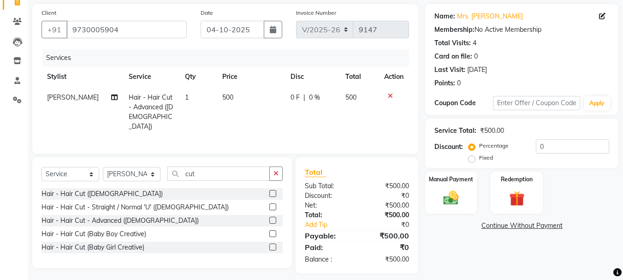
scroll to position [70, 0]
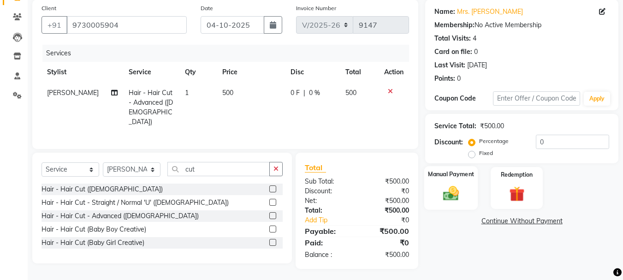
click at [453, 196] on img at bounding box center [451, 193] width 26 height 18
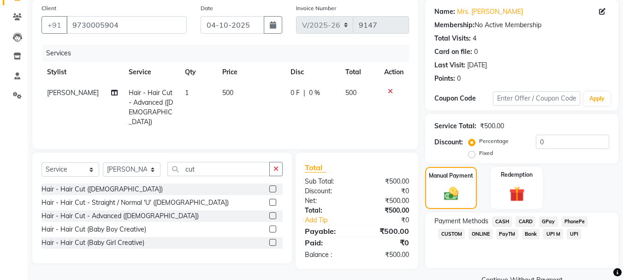
click at [545, 220] on span "GPay" at bounding box center [548, 221] width 19 height 11
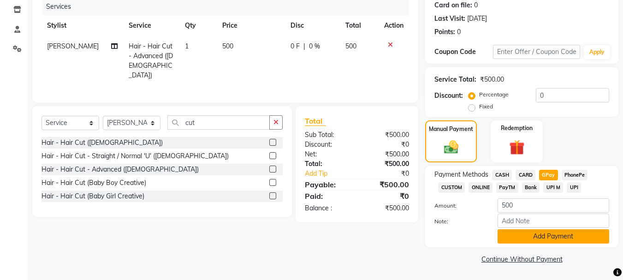
click at [553, 239] on button "Add Payment" at bounding box center [554, 236] width 112 height 14
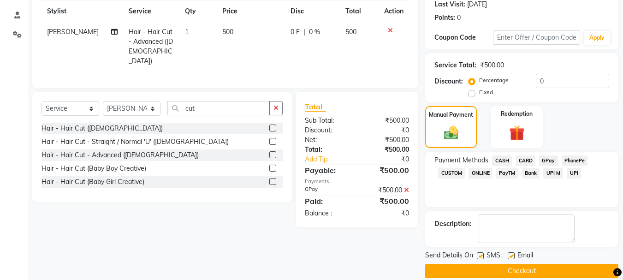
scroll to position [143, 0]
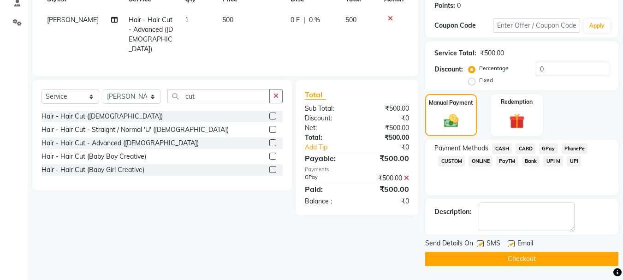
click at [536, 257] on button "Checkout" at bounding box center [521, 259] width 193 height 14
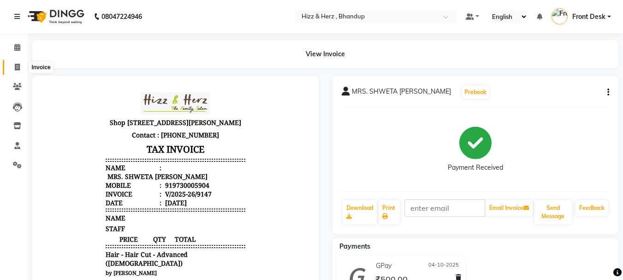
click at [15, 69] on icon at bounding box center [17, 67] width 5 height 7
select select "629"
select select "service"
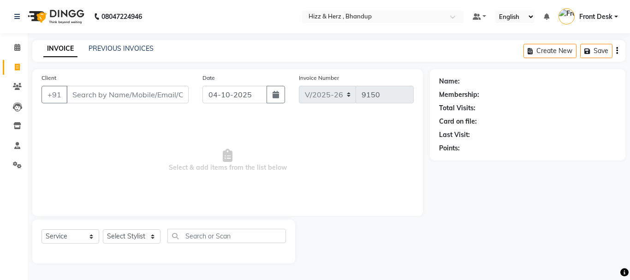
click at [171, 92] on input "Client" at bounding box center [127, 95] width 122 height 18
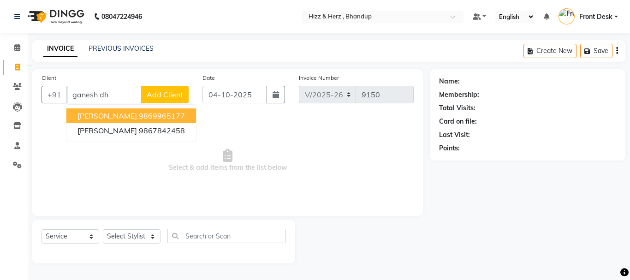
click at [188, 114] on button "GANESH DHURI 9869965177" at bounding box center [131, 115] width 130 height 15
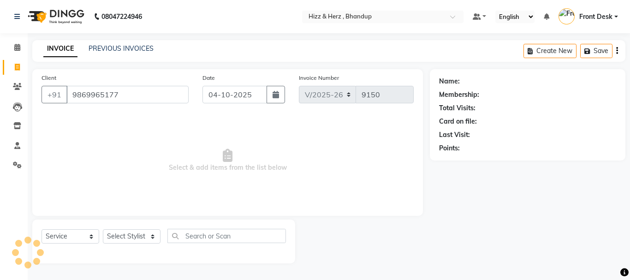
type input "9869965177"
select select "1: Object"
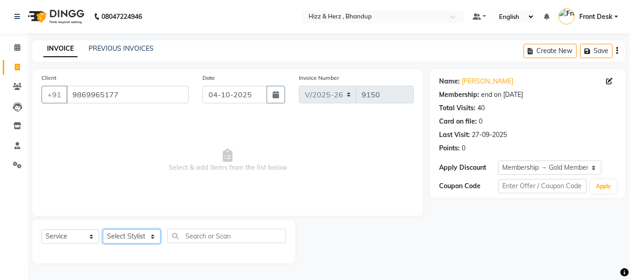
click at [148, 239] on select "Select Stylist Front Desk Gaurav Sharma HIZZ & HERZ 2 IRFAN AHMAD Jigna Goswami…" at bounding box center [132, 236] width 58 height 14
click at [244, 204] on span "Select & add items from the list below" at bounding box center [228, 160] width 372 height 92
click at [153, 236] on select "Select Stylist Front Desk Gaurav Sharma HIZZ & HERZ 2 IRFAN AHMAD Jigna Goswami…" at bounding box center [132, 236] width 58 height 14
click at [180, 210] on div "Client +91 9869965177 Date 04-10-2025 Invoice Number V/2025 V/2025-26 9150 Sele…" at bounding box center [227, 142] width 391 height 147
click at [150, 240] on select "Select Stylist Front Desk Gaurav Sharma HIZZ & HERZ 2 IRFAN AHMAD Jigna Goswami…" at bounding box center [132, 236] width 58 height 14
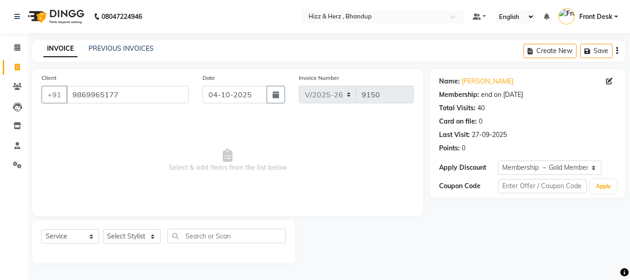
click at [243, 154] on span "Select & add items from the list below" at bounding box center [228, 160] width 372 height 92
click at [154, 234] on select "Select Stylist Front Desk Gaurav Sharma HIZZ & HERZ 2 IRFAN AHMAD Jigna Goswami…" at bounding box center [132, 236] width 58 height 14
select select "11514"
click at [103, 229] on select "Select Stylist Front Desk Gaurav Sharma HIZZ & HERZ 2 IRFAN AHMAD Jigna Goswami…" at bounding box center [132, 236] width 58 height 14
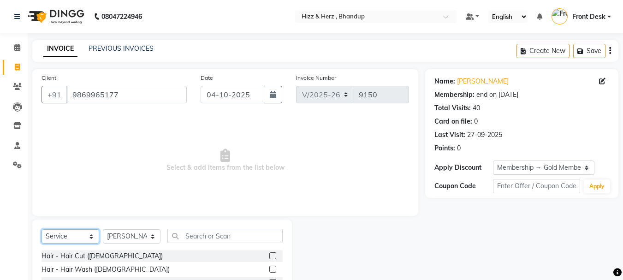
click at [75, 236] on select "Select Service Product Membership Package Voucher Prepaid Gift Card" at bounding box center [71, 236] width 58 height 14
click at [42, 229] on select "Select Service Product Membership Package Voucher Prepaid Gift Card" at bounding box center [71, 236] width 58 height 14
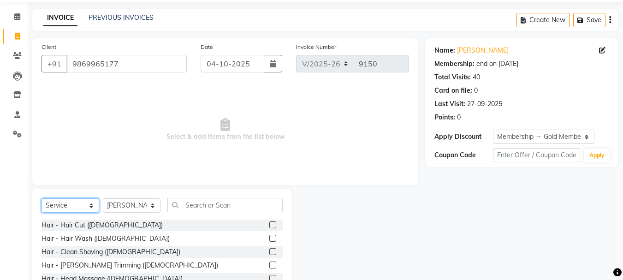
scroll to position [46, 0]
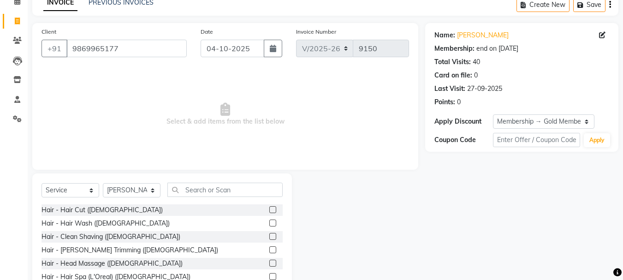
click at [270, 250] on label at bounding box center [273, 249] width 7 height 7
click at [270, 250] on input "checkbox" at bounding box center [273, 250] width 6 height 6
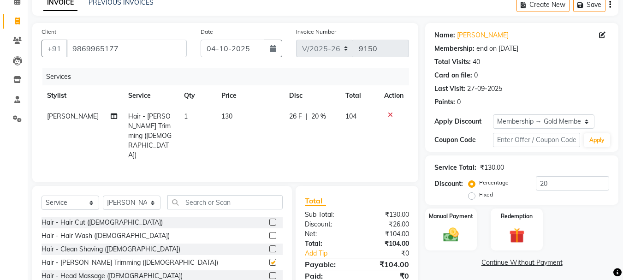
checkbox input "false"
click at [242, 195] on input "text" at bounding box center [225, 202] width 115 height 14
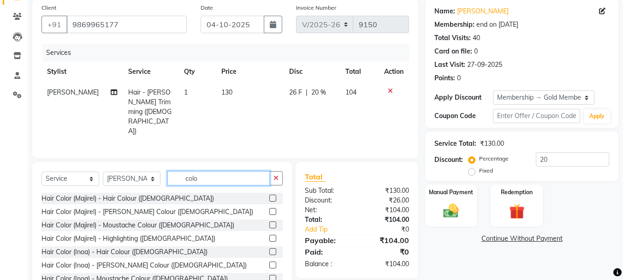
scroll to position [90, 0]
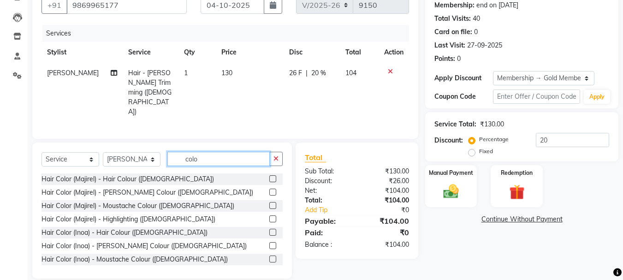
type input "colo"
click at [270, 242] on label at bounding box center [273, 245] width 7 height 7
click at [270, 243] on input "checkbox" at bounding box center [273, 246] width 6 height 6
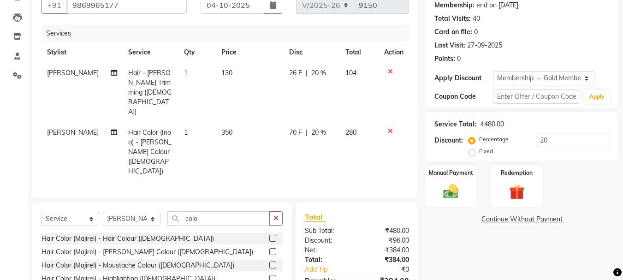
checkbox input "false"
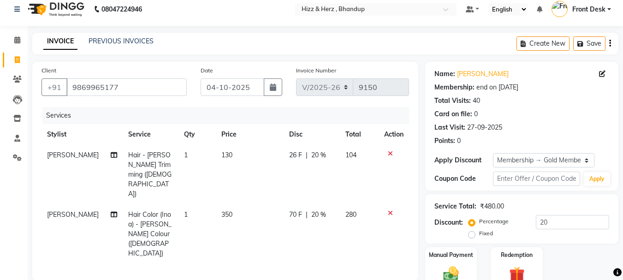
scroll to position [0, 0]
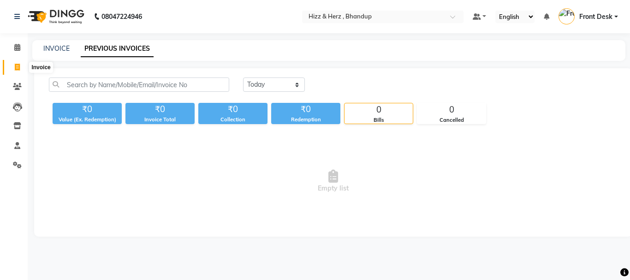
click at [17, 70] on icon at bounding box center [17, 67] width 5 height 7
select select "629"
select select "service"
click at [18, 64] on icon at bounding box center [17, 67] width 5 height 7
select select "629"
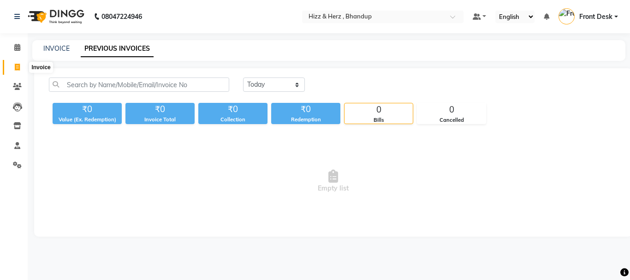
select select "service"
click at [17, 67] on icon at bounding box center [17, 67] width 5 height 7
select select "629"
select select "service"
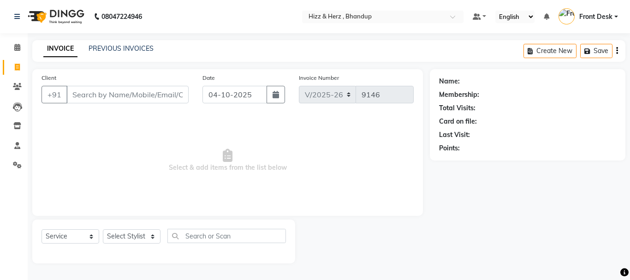
select select "629"
select select "service"
select select "629"
select select "service"
click at [144, 46] on link "PREVIOUS INVOICES" at bounding box center [121, 48] width 65 height 8
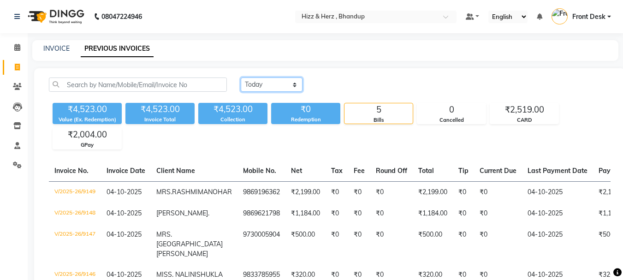
click at [283, 83] on select "Today Yesterday Custom Range" at bounding box center [272, 85] width 62 height 14
select select "yesterday"
click at [241, 78] on select "Today Yesterday Custom Range" at bounding box center [272, 85] width 62 height 14
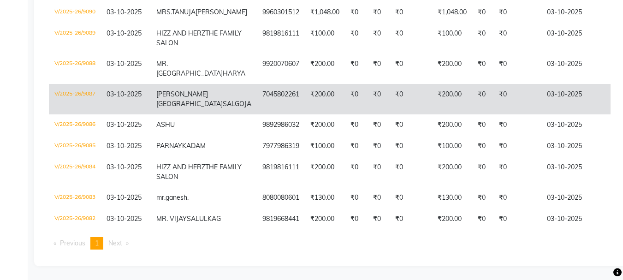
scroll to position [1614, 0]
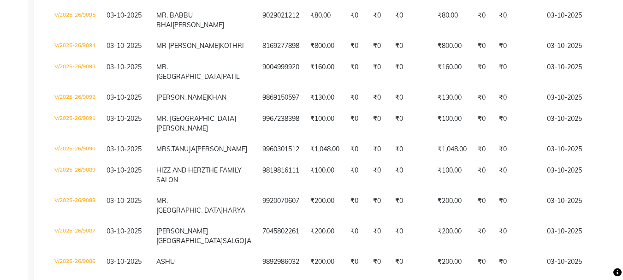
scroll to position [1384, 0]
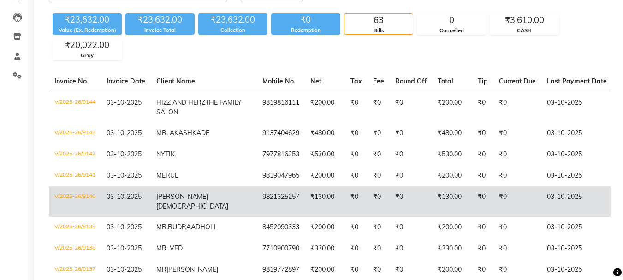
scroll to position [0, 0]
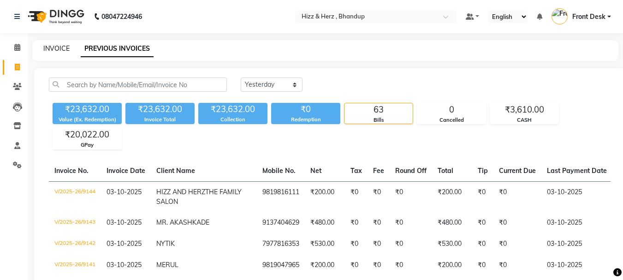
click at [65, 49] on link "INVOICE" at bounding box center [56, 48] width 26 height 8
select select "629"
select select "service"
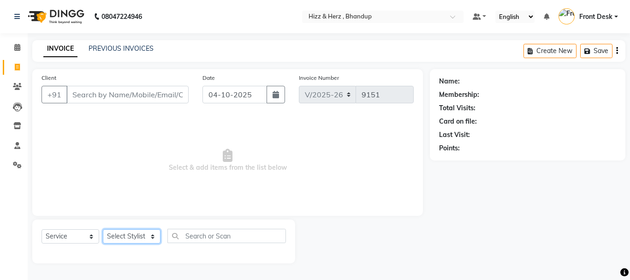
click at [146, 231] on select "Select Stylist Front Desk Gaurav Sharma HIZZ & HERZ 2 IRFAN AHMAD Jigna Goswami…" at bounding box center [132, 236] width 58 height 14
select select "24395"
click at [103, 229] on select "Select Stylist Front Desk Gaurav Sharma HIZZ & HERZ 2 IRFAN AHMAD Jigna Goswami…" at bounding box center [132, 236] width 58 height 14
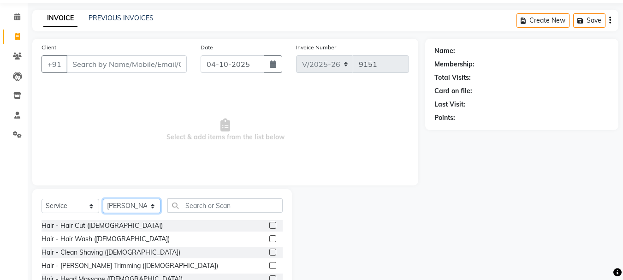
scroll to position [46, 0]
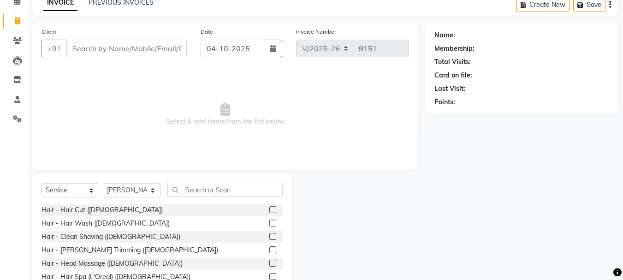
click at [270, 207] on label at bounding box center [273, 209] width 7 height 7
click at [270, 207] on input "checkbox" at bounding box center [273, 210] width 6 height 6
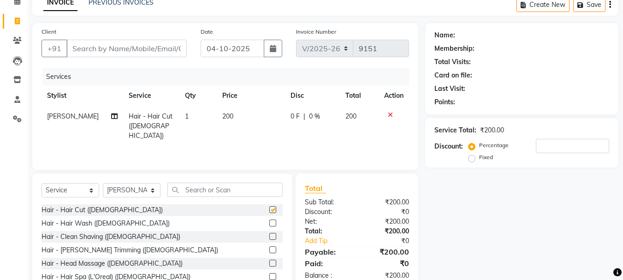
checkbox input "false"
click at [74, 194] on select "Select Service Product Membership Package Voucher Prepaid Gift Card" at bounding box center [71, 190] width 58 height 14
select select "product"
click at [42, 183] on select "Select Service Product Membership Package Voucher Prepaid Gift Card" at bounding box center [71, 190] width 58 height 14
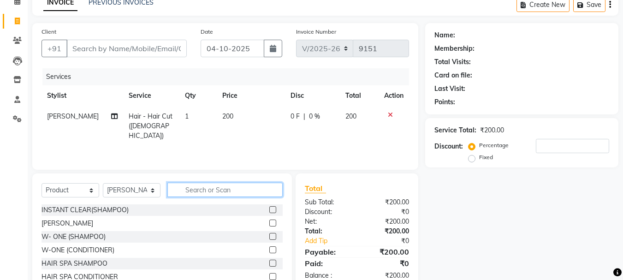
click at [232, 189] on input "text" at bounding box center [225, 190] width 115 height 14
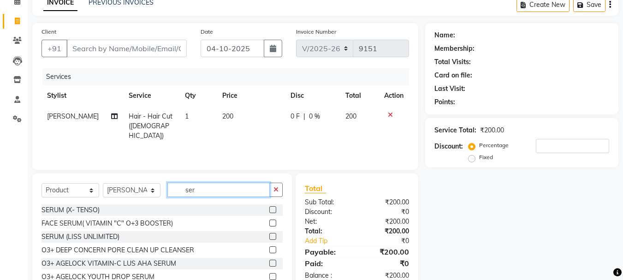
type input "ser"
click at [270, 209] on label at bounding box center [273, 209] width 7 height 7
click at [270, 209] on input "checkbox" at bounding box center [273, 210] width 6 height 6
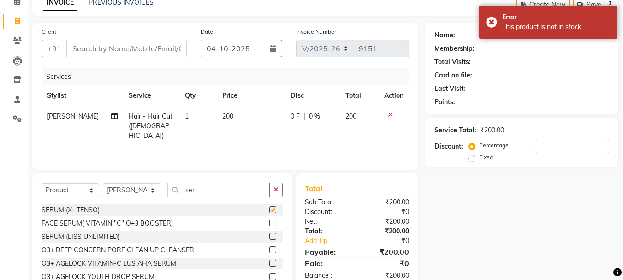
checkbox input "false"
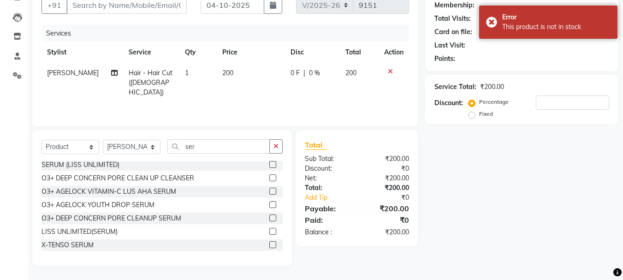
scroll to position [37, 0]
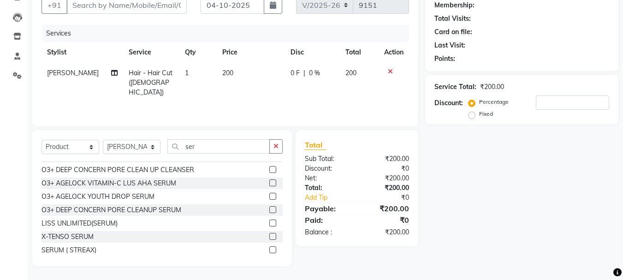
click at [270, 237] on label at bounding box center [273, 236] width 7 height 7
click at [270, 237] on input "checkbox" at bounding box center [273, 237] width 6 height 6
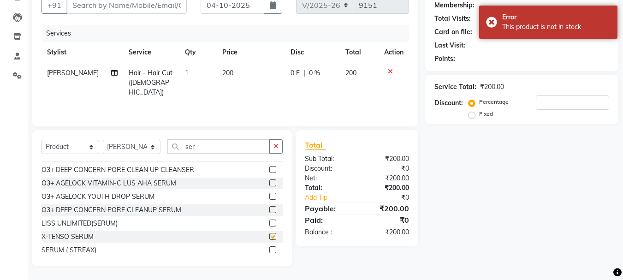
checkbox input "false"
click at [270, 251] on label at bounding box center [273, 249] width 7 height 7
click at [270, 251] on input "checkbox" at bounding box center [273, 250] width 6 height 6
checkbox input "false"
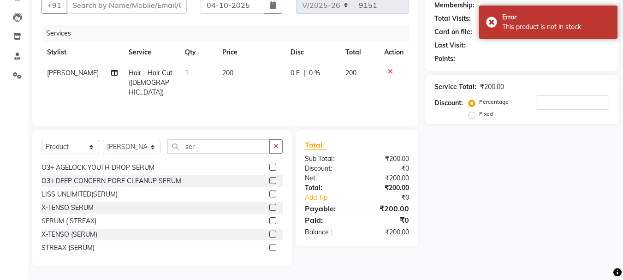
scroll to position [74, 0]
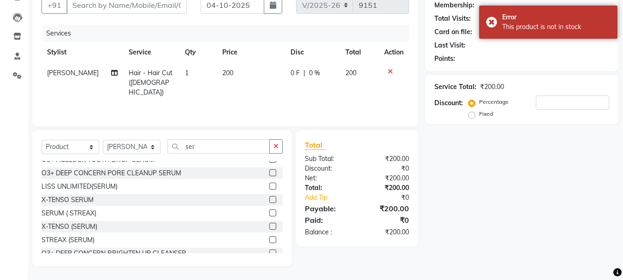
click at [270, 224] on label at bounding box center [273, 226] width 7 height 7
click at [270, 224] on input "checkbox" at bounding box center [273, 227] width 6 height 6
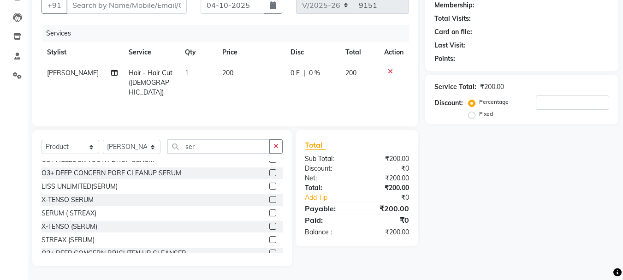
click at [270, 225] on label at bounding box center [273, 226] width 7 height 7
click at [270, 225] on input "checkbox" at bounding box center [273, 227] width 6 height 6
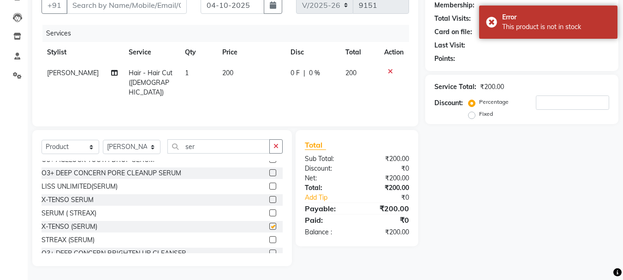
checkbox input "false"
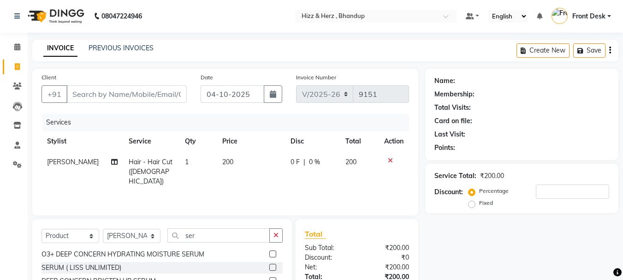
scroll to position [0, 0]
click at [199, 234] on input "ser" at bounding box center [219, 236] width 102 height 14
type input "s"
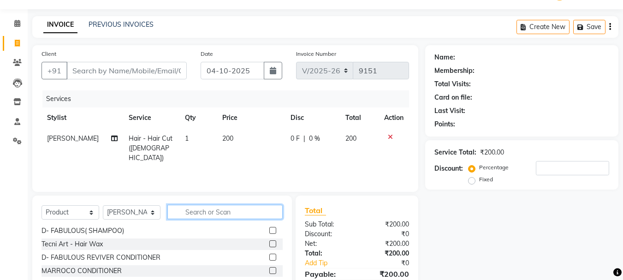
scroll to position [46, 0]
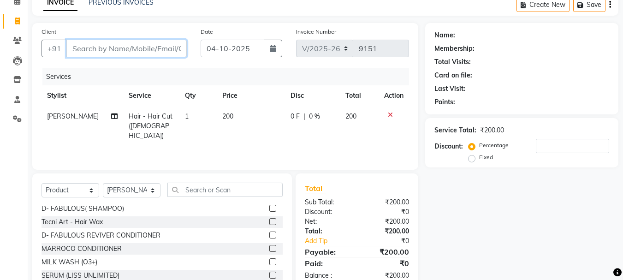
click at [95, 50] on input "Client" at bounding box center [126, 49] width 120 height 18
type input "9"
type input "0"
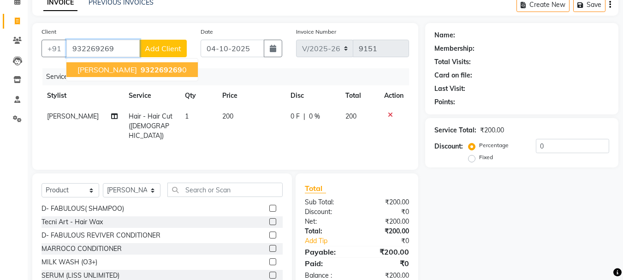
click at [160, 70] on span "932269269" at bounding box center [162, 69] width 42 height 9
type input "9322692690"
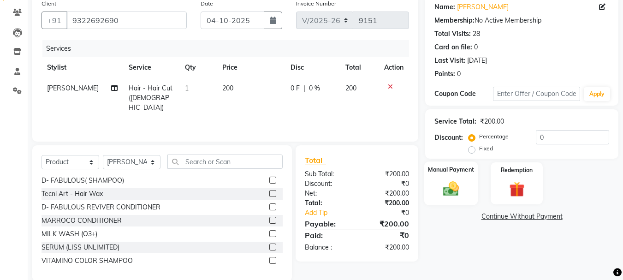
scroll to position [90, 0]
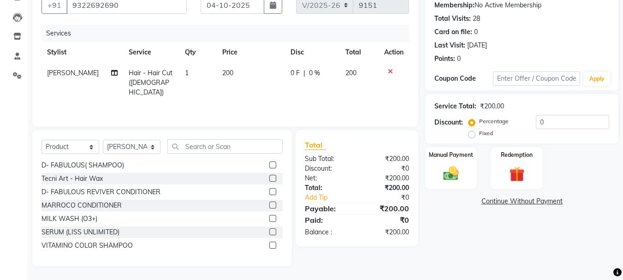
click at [270, 232] on label at bounding box center [273, 231] width 7 height 7
click at [270, 232] on input "checkbox" at bounding box center [273, 232] width 6 height 6
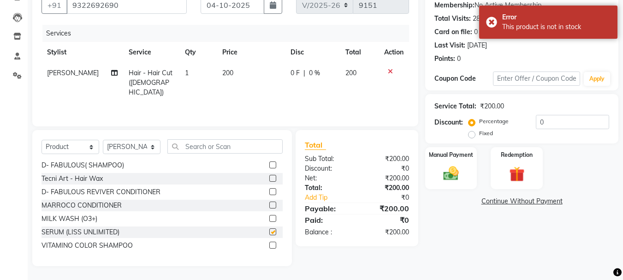
checkbox input "false"
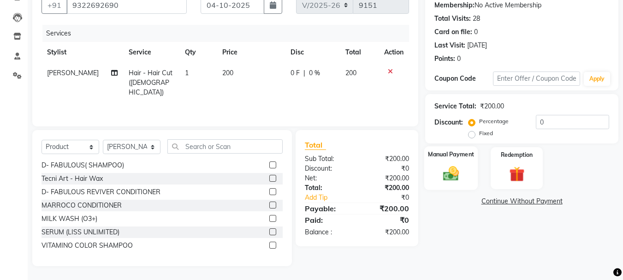
click at [454, 176] on img at bounding box center [451, 173] width 26 height 18
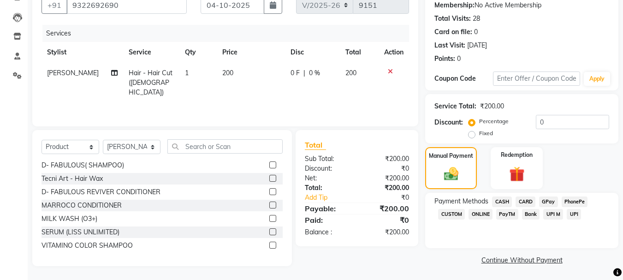
click at [551, 203] on span "GPay" at bounding box center [548, 202] width 19 height 11
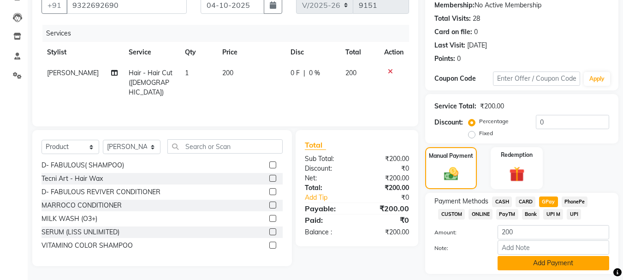
click at [558, 268] on button "Add Payment" at bounding box center [554, 263] width 112 height 14
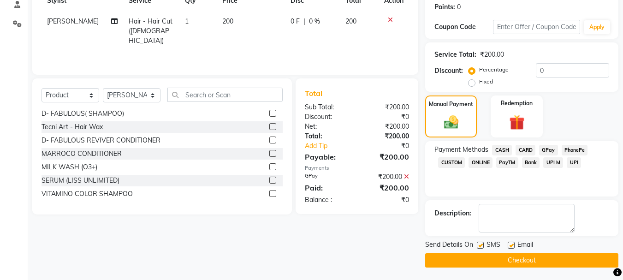
scroll to position [143, 0]
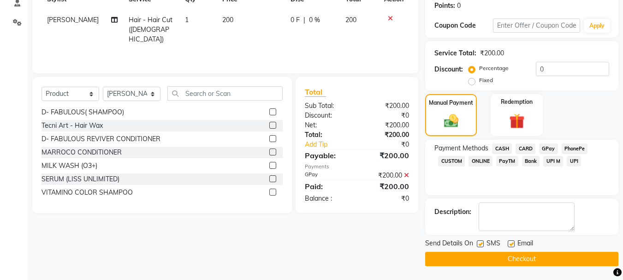
click at [531, 253] on button "Checkout" at bounding box center [521, 259] width 193 height 14
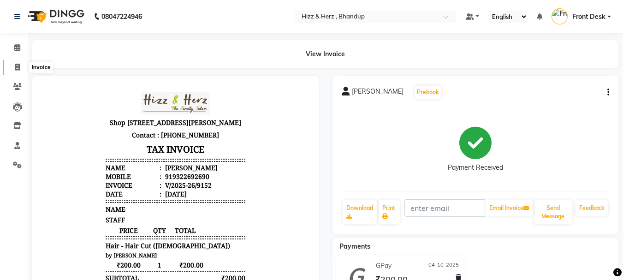
click at [17, 64] on icon at bounding box center [17, 67] width 5 height 7
select select "629"
select select "service"
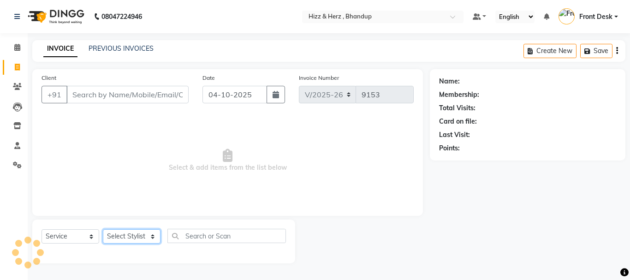
click at [135, 234] on select "Select Stylist Front Desk Gaurav Sharma HIZZ & HERZ 2 IRFAN AHMAD Jigna Goswami…" at bounding box center [132, 236] width 58 height 14
select select "82789"
click at [103, 229] on select "Select Stylist Front Desk Gaurav Sharma HIZZ & HERZ 2 IRFAN AHMAD Jigna Goswami…" at bounding box center [132, 236] width 58 height 14
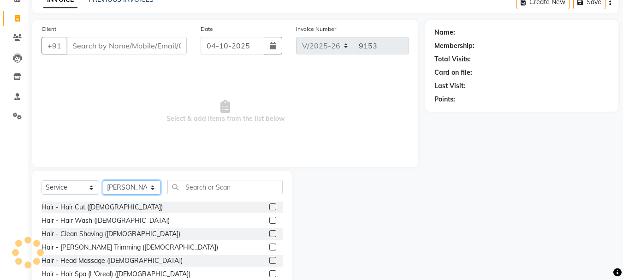
scroll to position [90, 0]
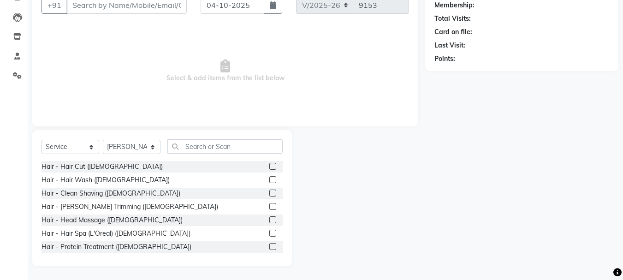
click at [270, 163] on label at bounding box center [273, 166] width 7 height 7
click at [270, 164] on input "checkbox" at bounding box center [273, 167] width 6 height 6
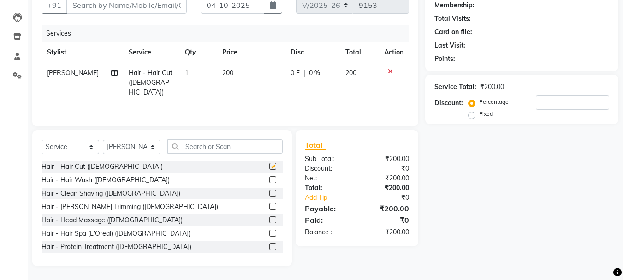
checkbox input "false"
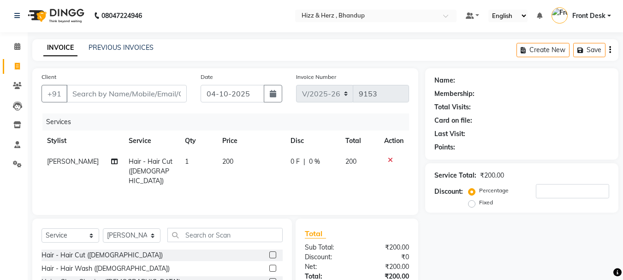
scroll to position [0, 0]
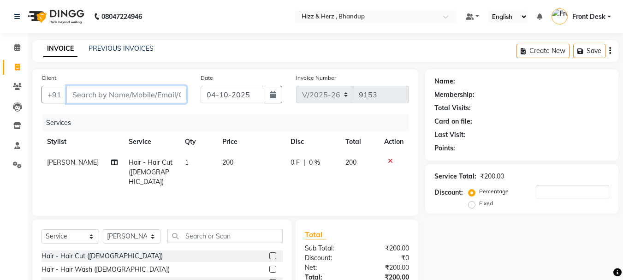
click at [165, 91] on input "Client" at bounding box center [126, 95] width 120 height 18
type input "9"
type input "0"
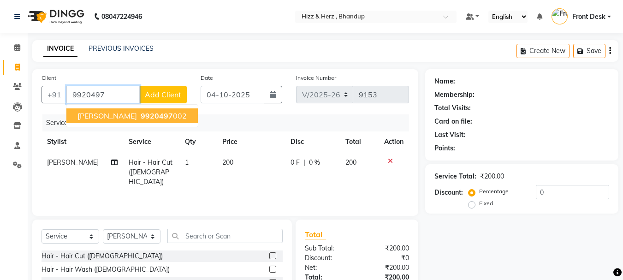
click at [137, 119] on span "MR. RAMESH SUVARNA" at bounding box center [108, 115] width 60 height 9
type input "9920497002"
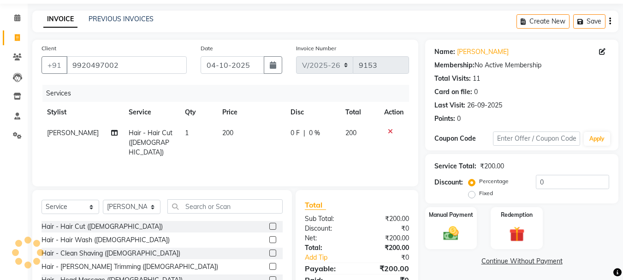
scroll to position [90, 0]
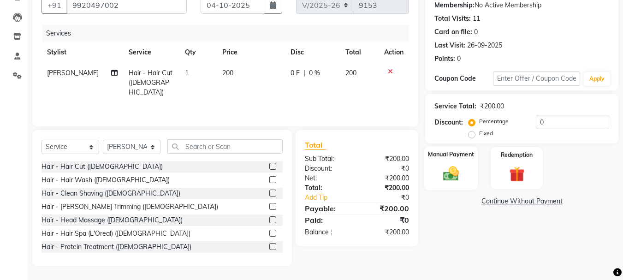
click at [457, 180] on img at bounding box center [451, 173] width 26 height 18
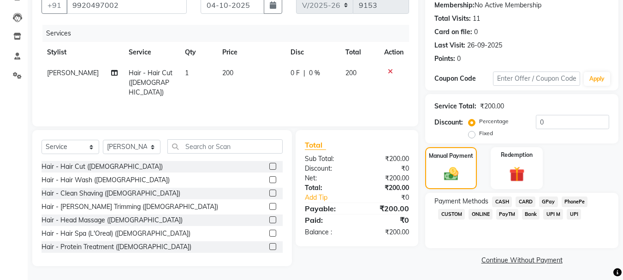
click at [549, 198] on span "GPay" at bounding box center [548, 202] width 19 height 11
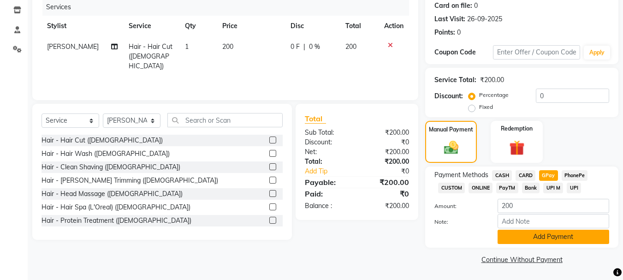
scroll to position [116, 0]
click at [544, 239] on button "Add Payment" at bounding box center [554, 236] width 112 height 14
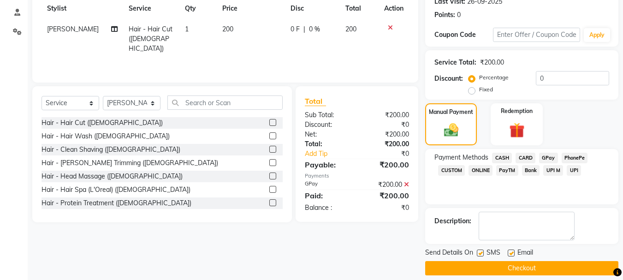
scroll to position [143, 0]
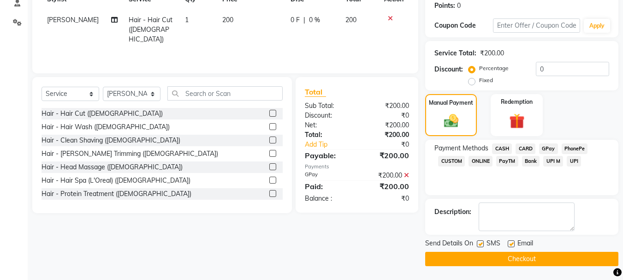
click at [524, 261] on button "Checkout" at bounding box center [521, 259] width 193 height 14
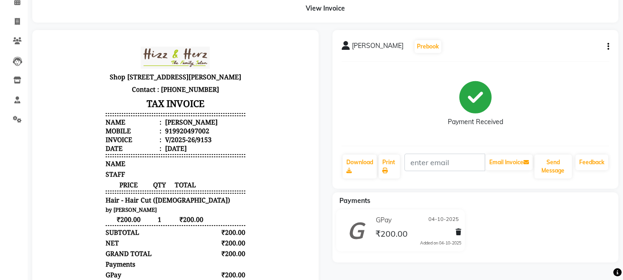
scroll to position [46, 0]
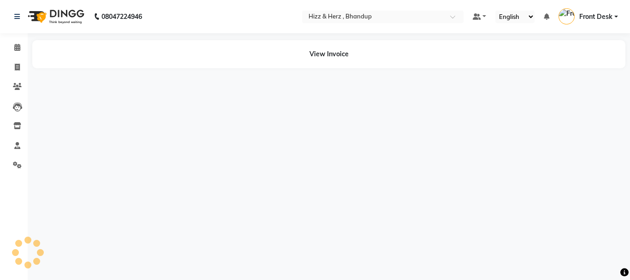
select select "en"
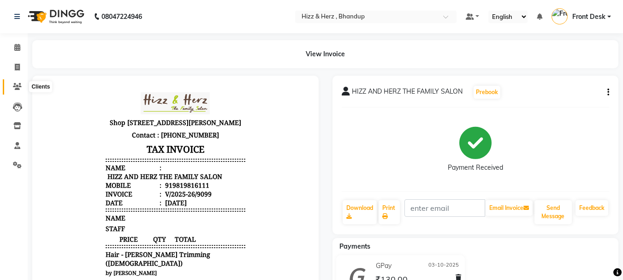
click at [18, 85] on icon at bounding box center [17, 86] width 9 height 7
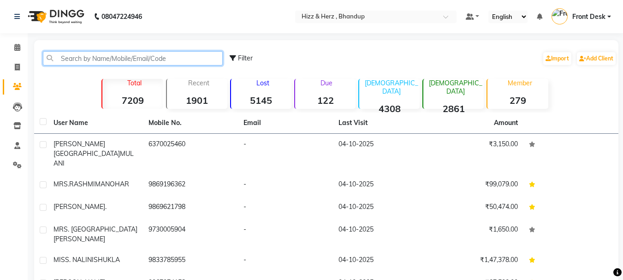
click at [141, 58] on input "text" at bounding box center [133, 58] width 180 height 14
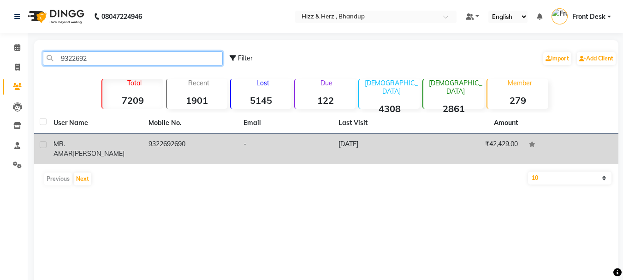
type input "9322692"
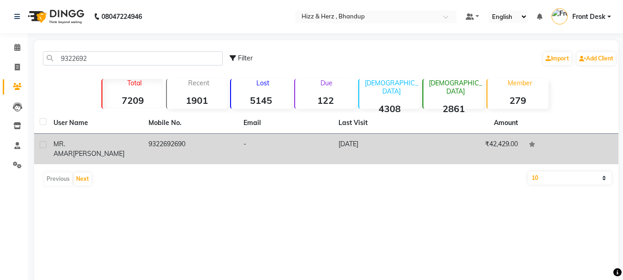
click at [345, 140] on td "23-09-2025" at bounding box center [380, 149] width 95 height 30
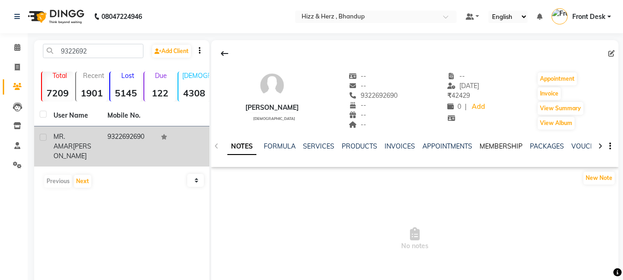
click at [493, 145] on link "MEMBERSHIP" at bounding box center [501, 146] width 43 height 8
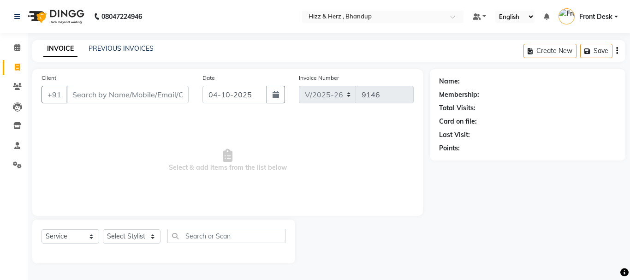
select select "629"
select select "service"
click at [132, 234] on select "Select Stylist Front Desk [PERSON_NAME] HIZZ & HERZ 2 [PERSON_NAME] [PERSON_NAM…" at bounding box center [132, 236] width 58 height 14
select select "24394"
click at [103, 229] on select "Select Stylist Front Desk [PERSON_NAME] HIZZ & HERZ 2 [PERSON_NAME] [PERSON_NAM…" at bounding box center [132, 236] width 58 height 14
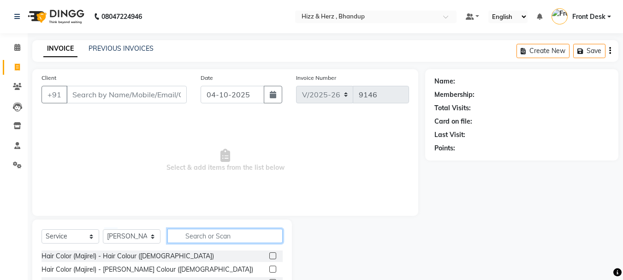
click at [184, 232] on input "text" at bounding box center [225, 236] width 115 height 14
type input "thr"
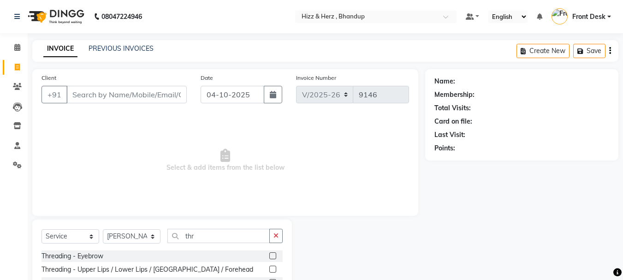
click at [273, 266] on label at bounding box center [273, 269] width 7 height 7
click at [273, 267] on input "checkbox" at bounding box center [273, 270] width 6 height 6
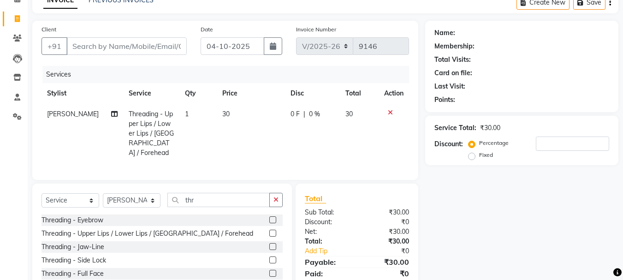
scroll to position [79, 0]
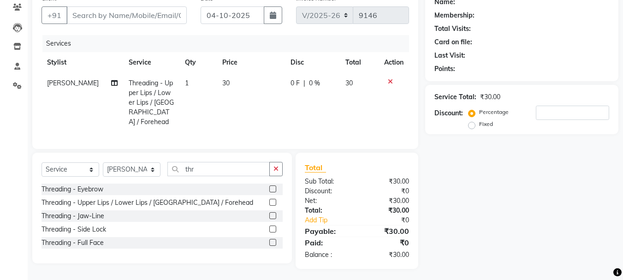
click at [270, 199] on label at bounding box center [273, 202] width 7 height 7
click at [270, 200] on input "checkbox" at bounding box center [273, 203] width 6 height 6
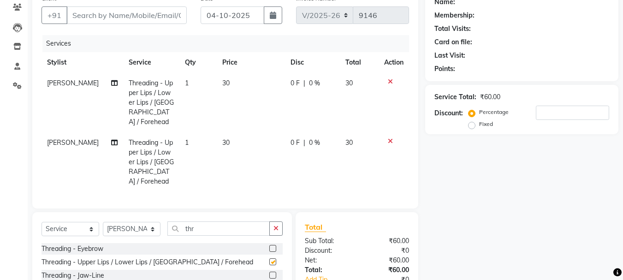
checkbox input "false"
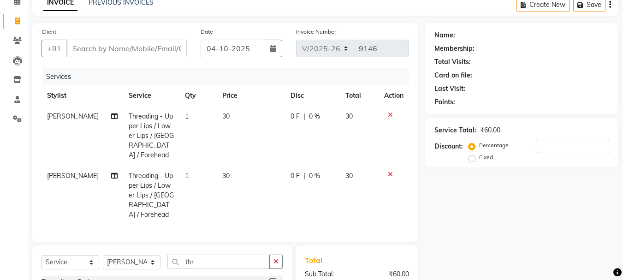
scroll to position [0, 0]
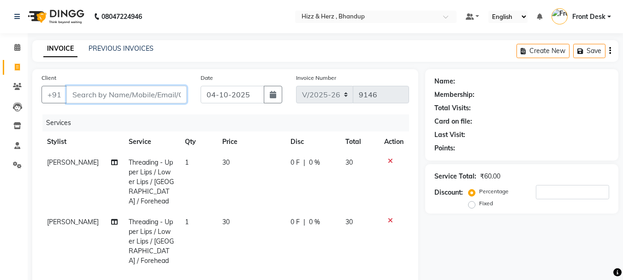
click at [101, 97] on input "Client" at bounding box center [126, 95] width 120 height 18
type input "9"
type input "0"
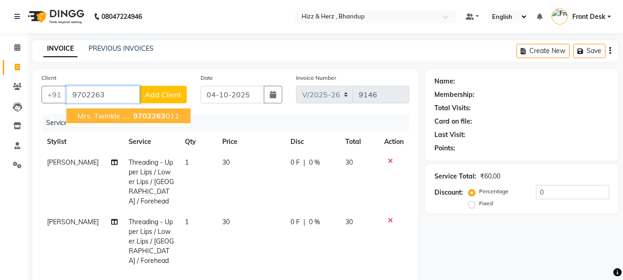
click at [119, 120] on span "mrs. twinkle ...." at bounding box center [104, 115] width 52 height 9
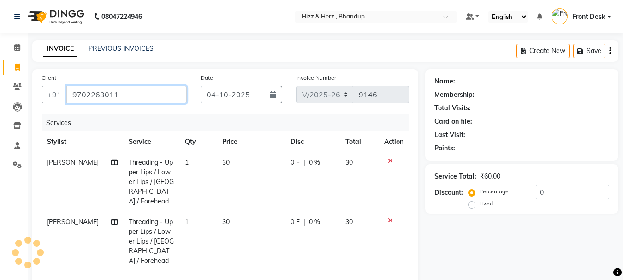
type input "9702263011"
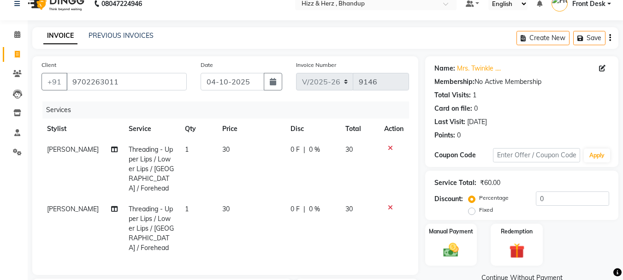
scroll to position [129, 0]
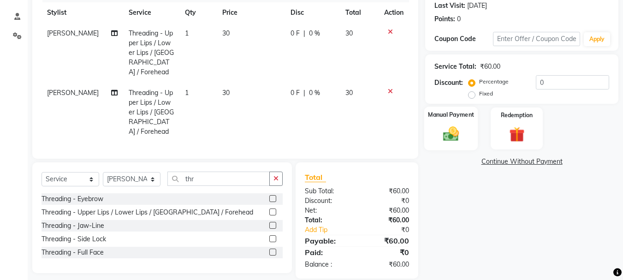
click at [454, 124] on div "Manual Payment" at bounding box center [452, 129] width 54 height 44
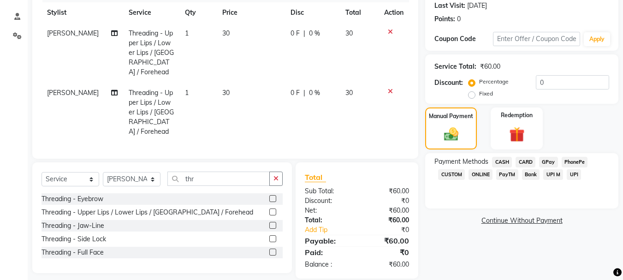
click at [501, 157] on span "CASH" at bounding box center [502, 162] width 20 height 11
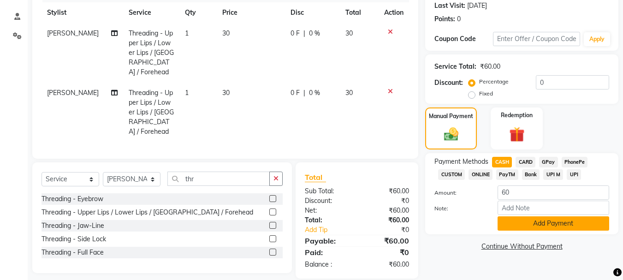
click at [528, 227] on button "Add Payment" at bounding box center [554, 223] width 112 height 14
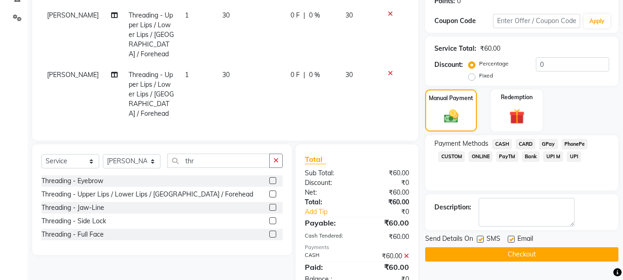
scroll to position [162, 0]
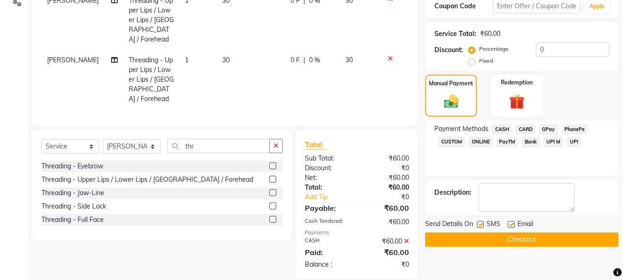
click at [532, 241] on button "Checkout" at bounding box center [521, 240] width 193 height 14
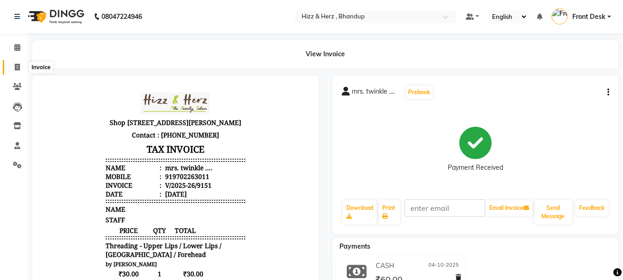
click at [18, 66] on icon at bounding box center [17, 67] width 5 height 7
select select "629"
select select "service"
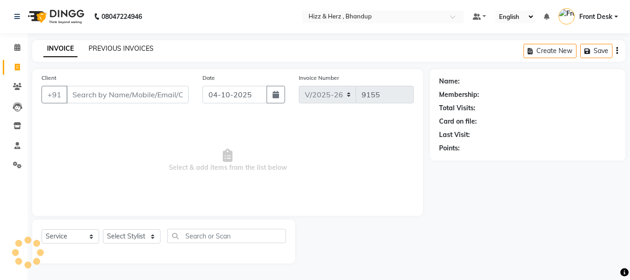
click at [137, 48] on link "PREVIOUS INVOICES" at bounding box center [121, 48] width 65 height 8
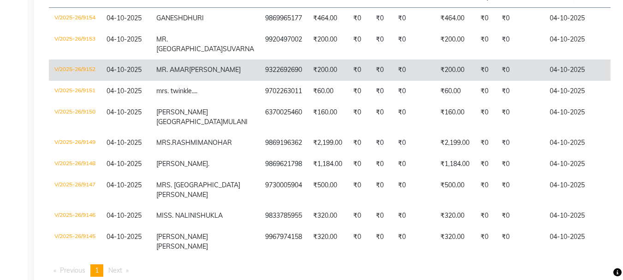
scroll to position [185, 0]
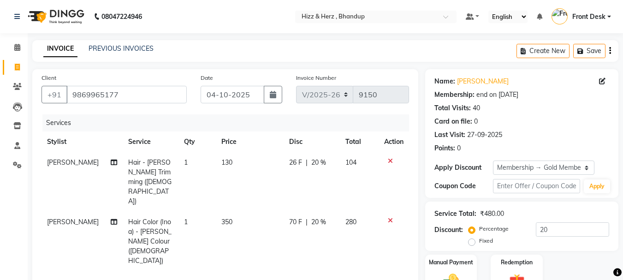
select select "629"
select select "service"
select select "11514"
select select "1: Object"
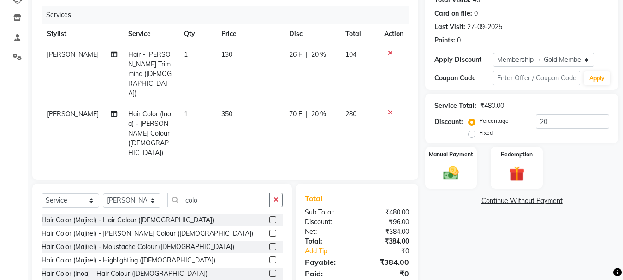
scroll to position [120, 0]
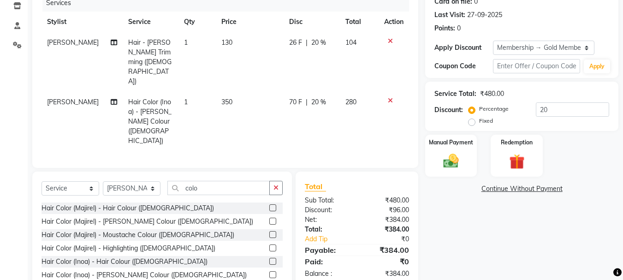
click at [218, 92] on td "350" at bounding box center [250, 122] width 68 height 60
select select "11514"
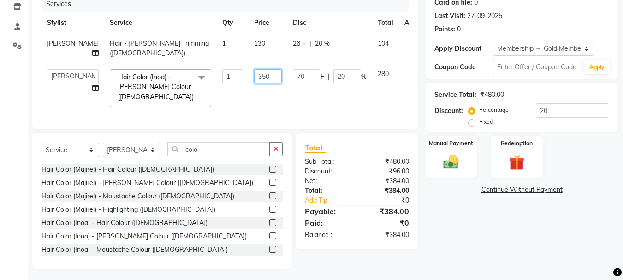
click at [254, 74] on input "350" at bounding box center [268, 76] width 28 height 14
type input "450"
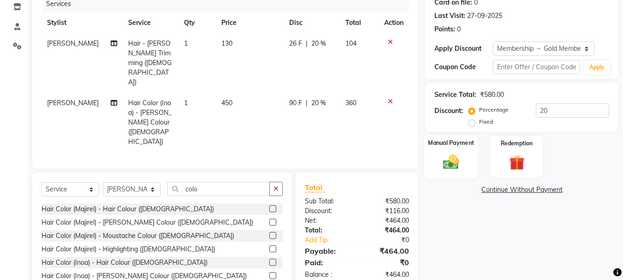
click at [445, 159] on img at bounding box center [451, 162] width 26 height 18
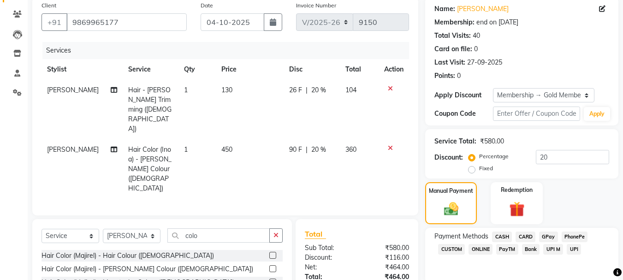
scroll to position [120, 0]
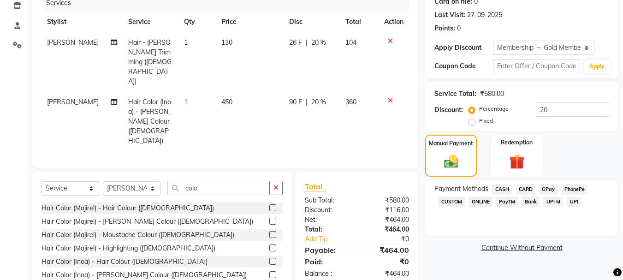
click at [550, 188] on span "GPay" at bounding box center [548, 189] width 19 height 11
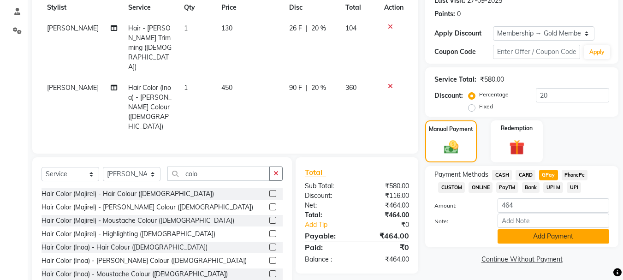
click at [530, 240] on button "Add Payment" at bounding box center [554, 236] width 112 height 14
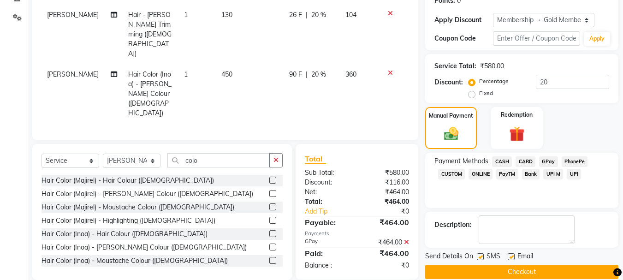
scroll to position [161, 0]
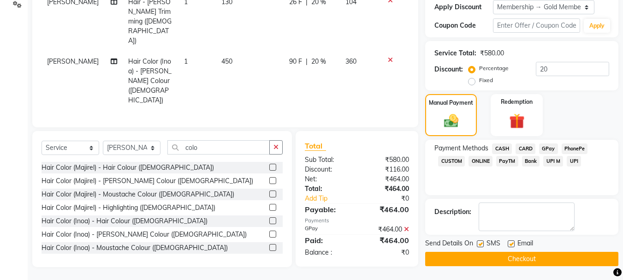
click at [523, 256] on button "Checkout" at bounding box center [521, 259] width 193 height 14
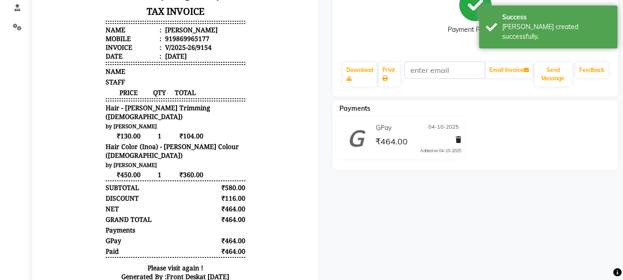
scroll to position [138, 0]
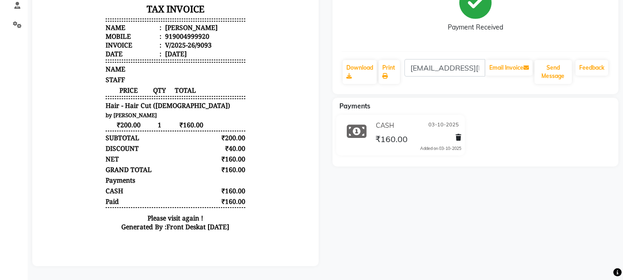
scroll to position [147, 0]
